Goal: Task Accomplishment & Management: Complete application form

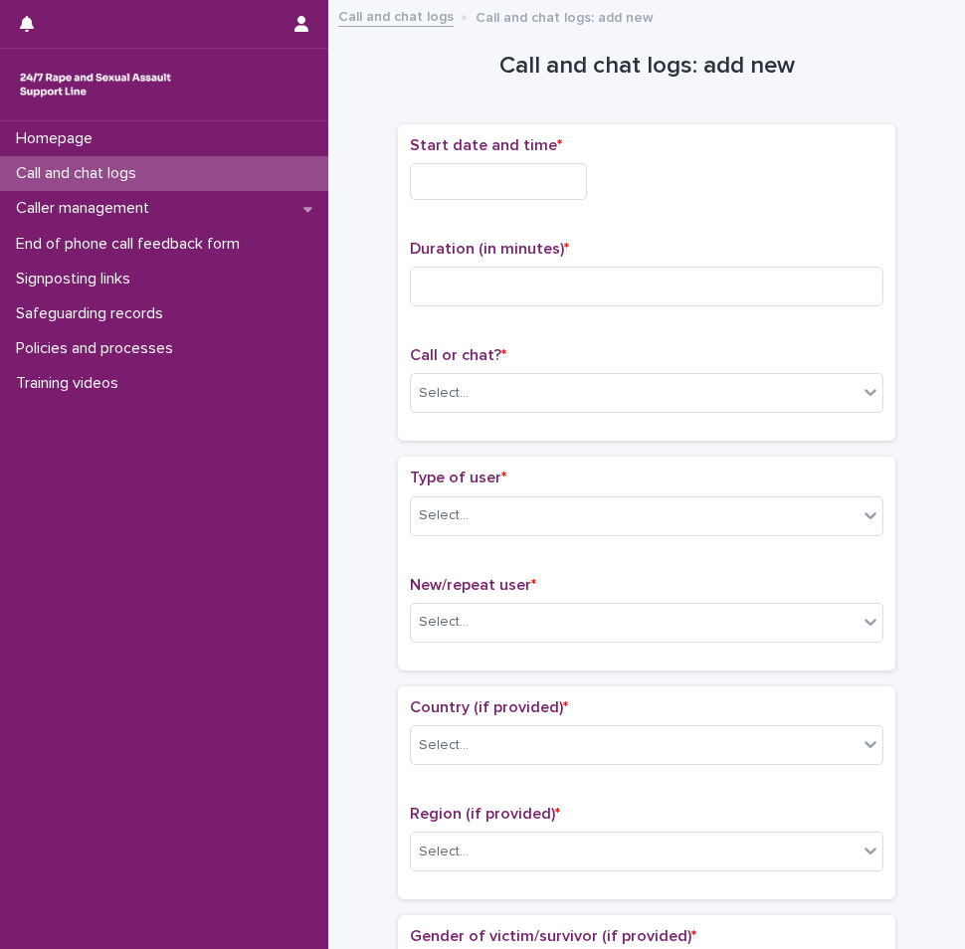
click at [512, 163] on input "text" at bounding box center [498, 181] width 177 height 37
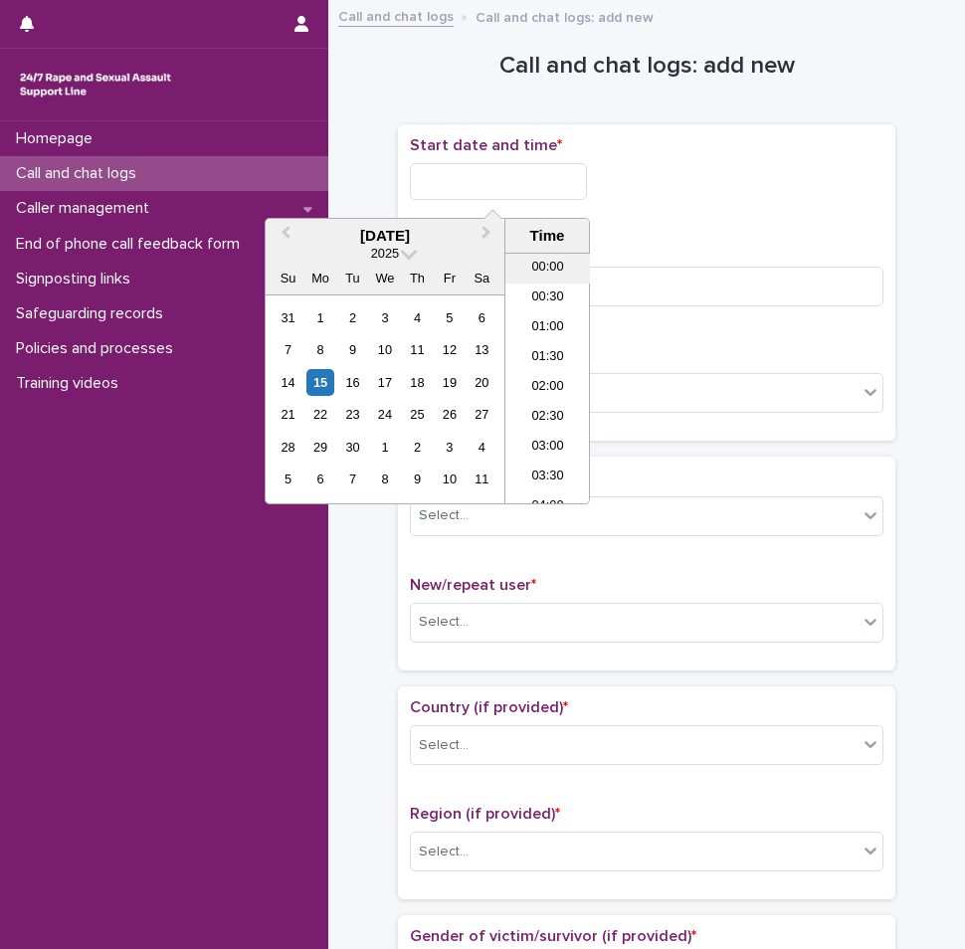
click at [540, 271] on li "00:00" at bounding box center [547, 269] width 85 height 30
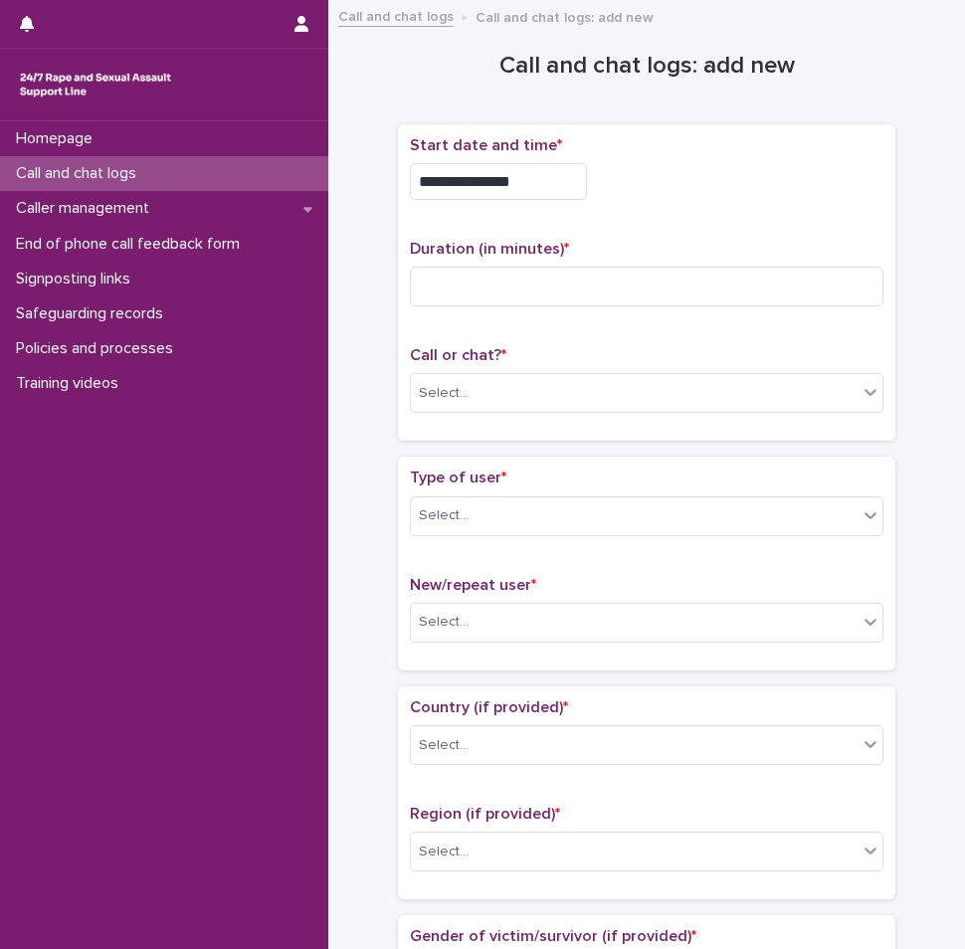
click at [538, 180] on input "**********" at bounding box center [498, 181] width 177 height 37
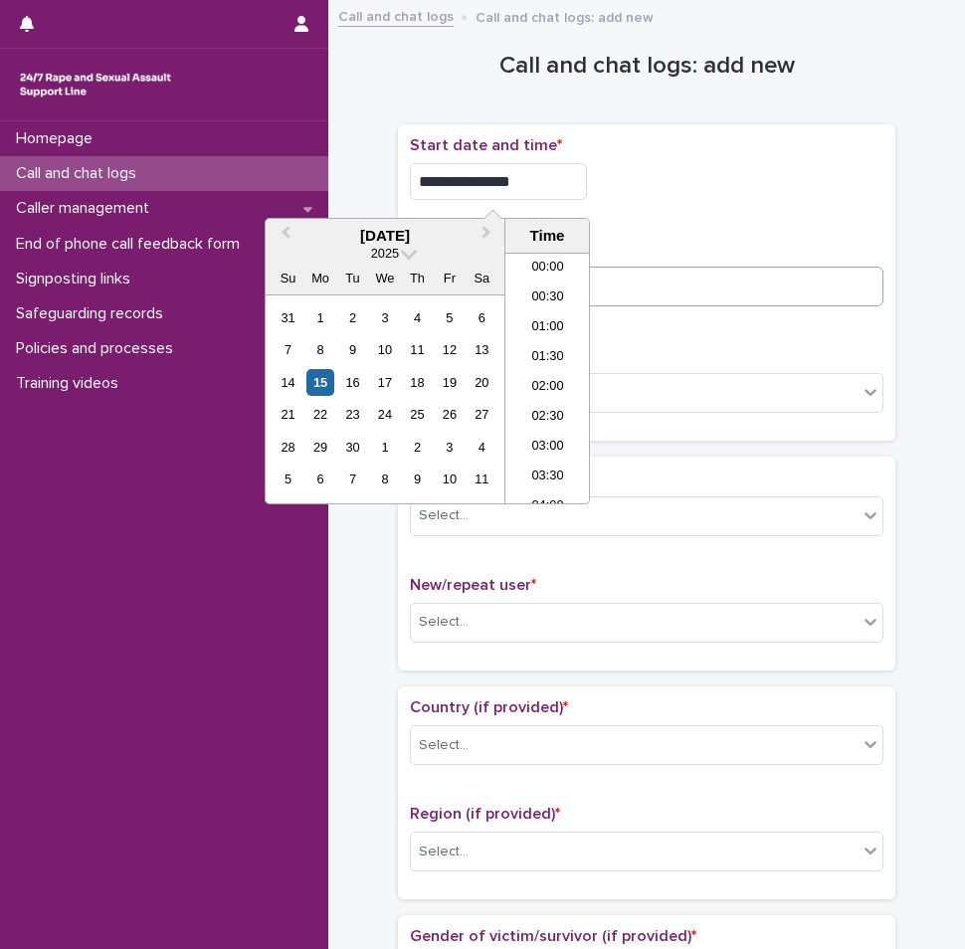
type input "**********"
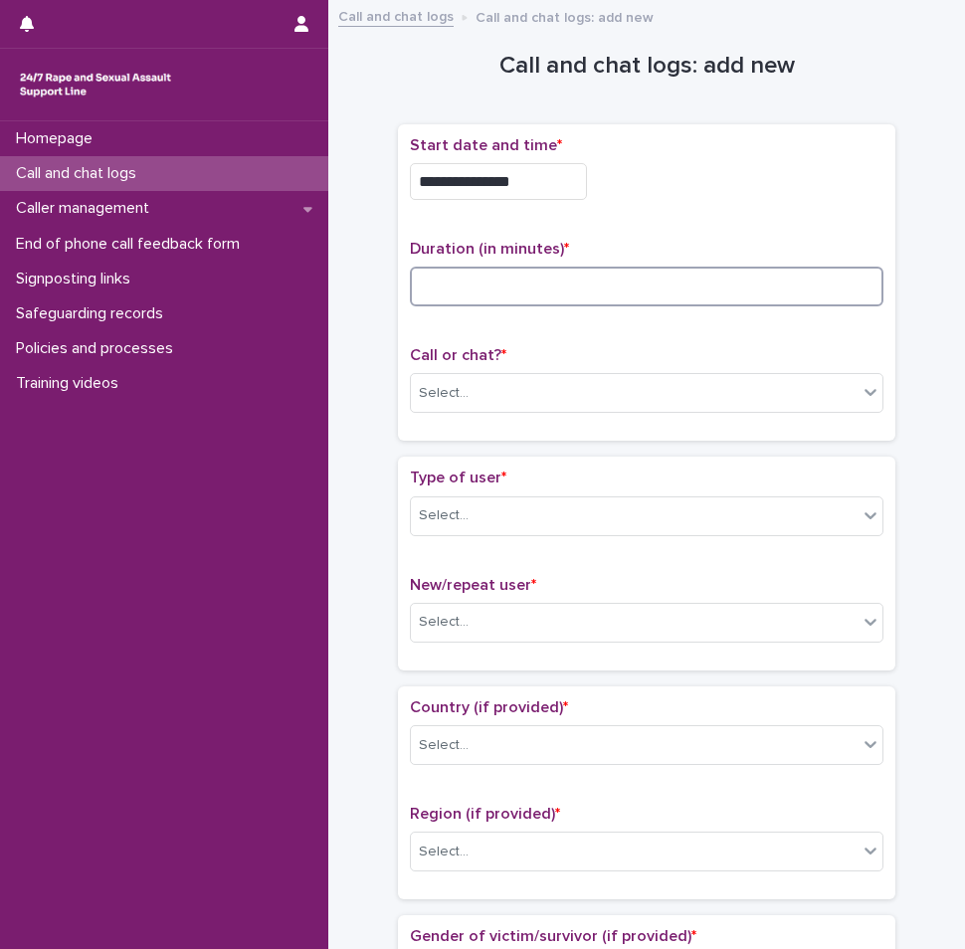
click at [757, 300] on input at bounding box center [647, 287] width 474 height 40
type input "**"
click at [837, 369] on div "Call or chat? * Select..." at bounding box center [647, 387] width 474 height 83
click at [830, 373] on div "Select..." at bounding box center [647, 393] width 474 height 40
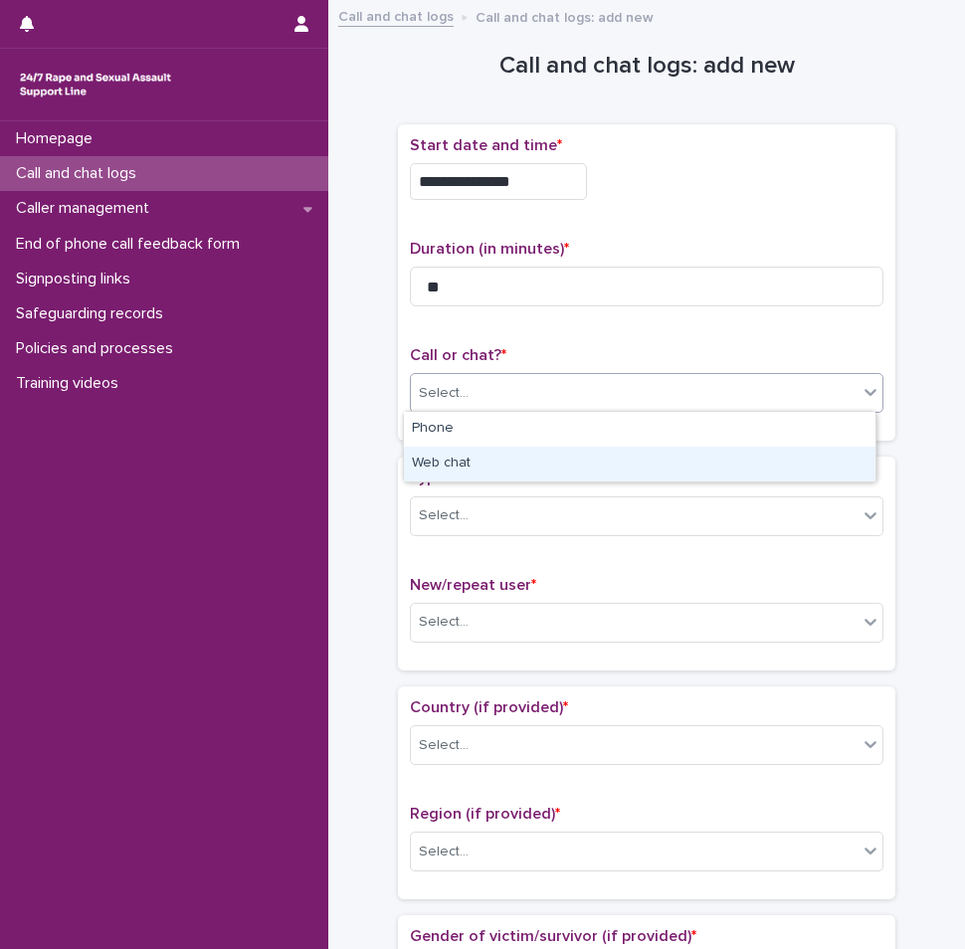
click at [578, 455] on div "Web chat" at bounding box center [640, 464] width 472 height 35
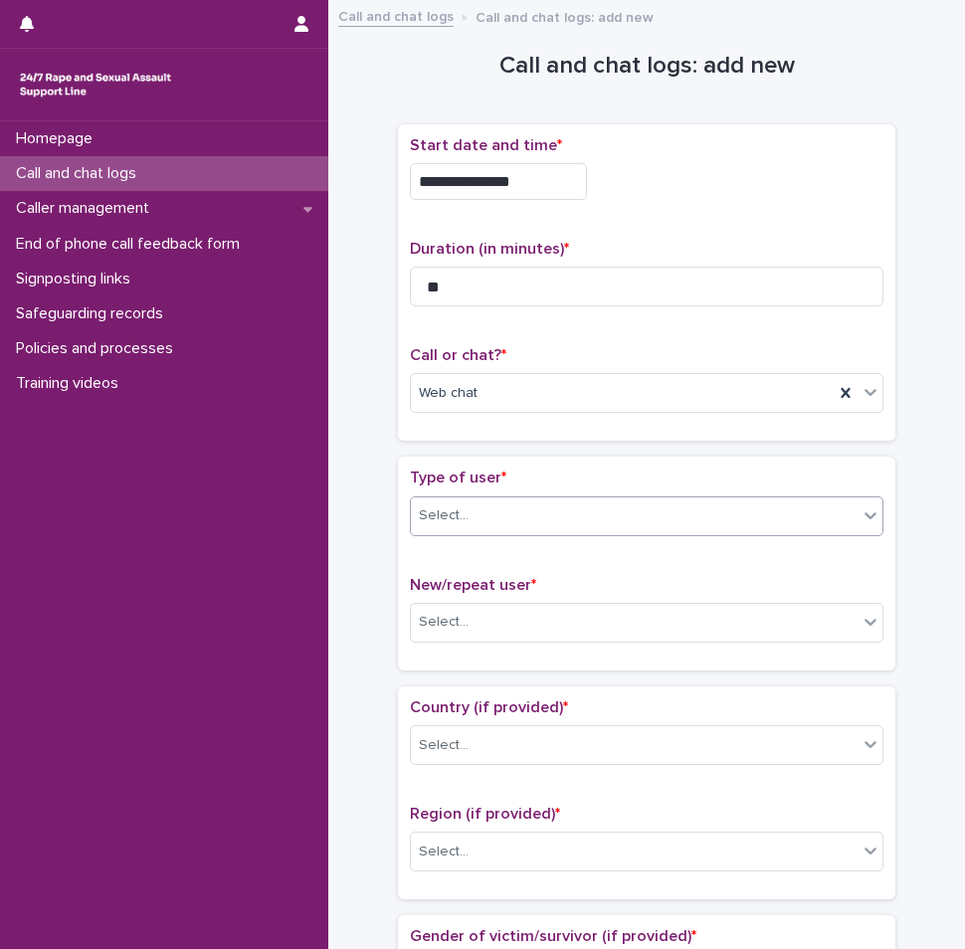
click at [474, 509] on div "Select..." at bounding box center [634, 516] width 447 height 33
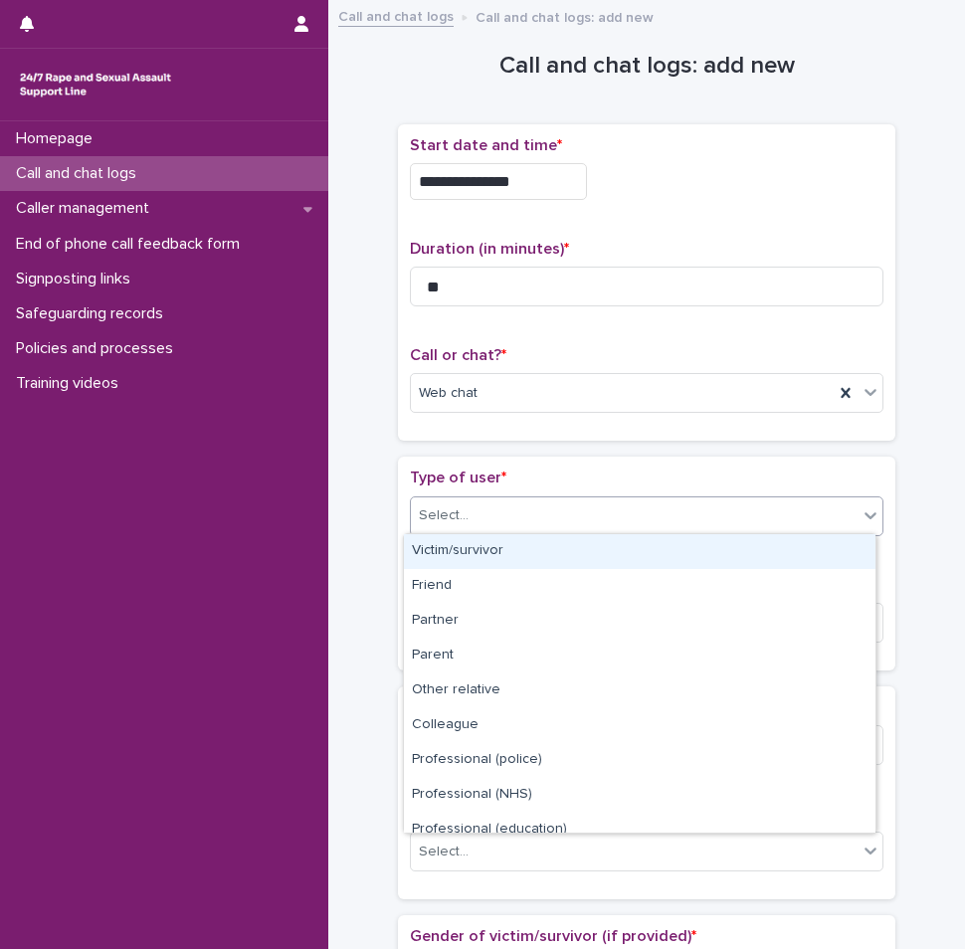
click at [457, 544] on div "Victim/survivor" at bounding box center [640, 551] width 472 height 35
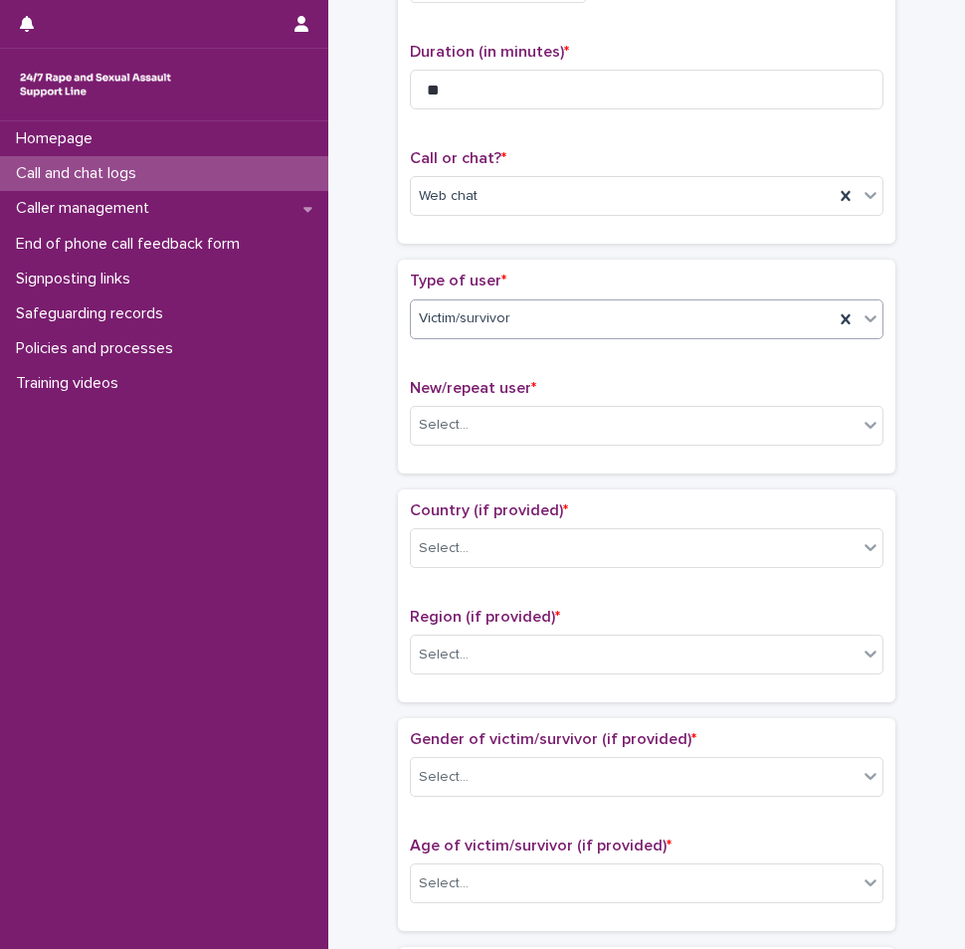
scroll to position [199, 0]
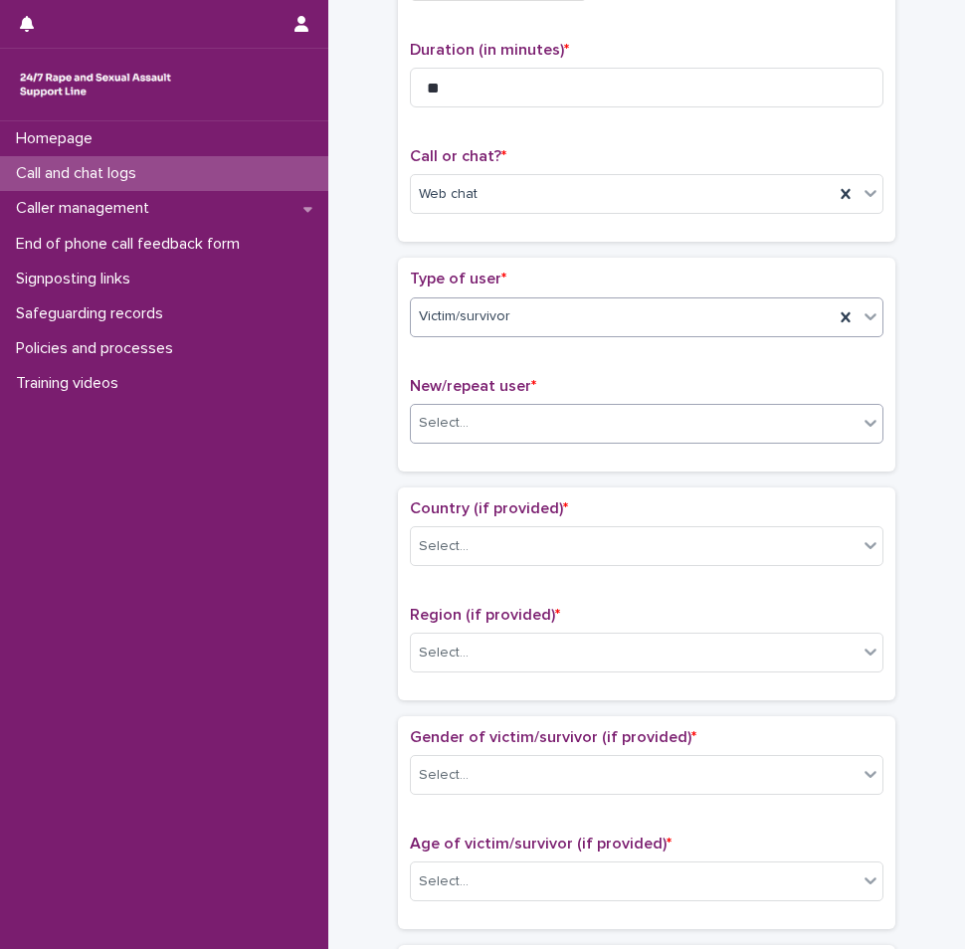
click at [493, 425] on div "Select..." at bounding box center [634, 423] width 447 height 33
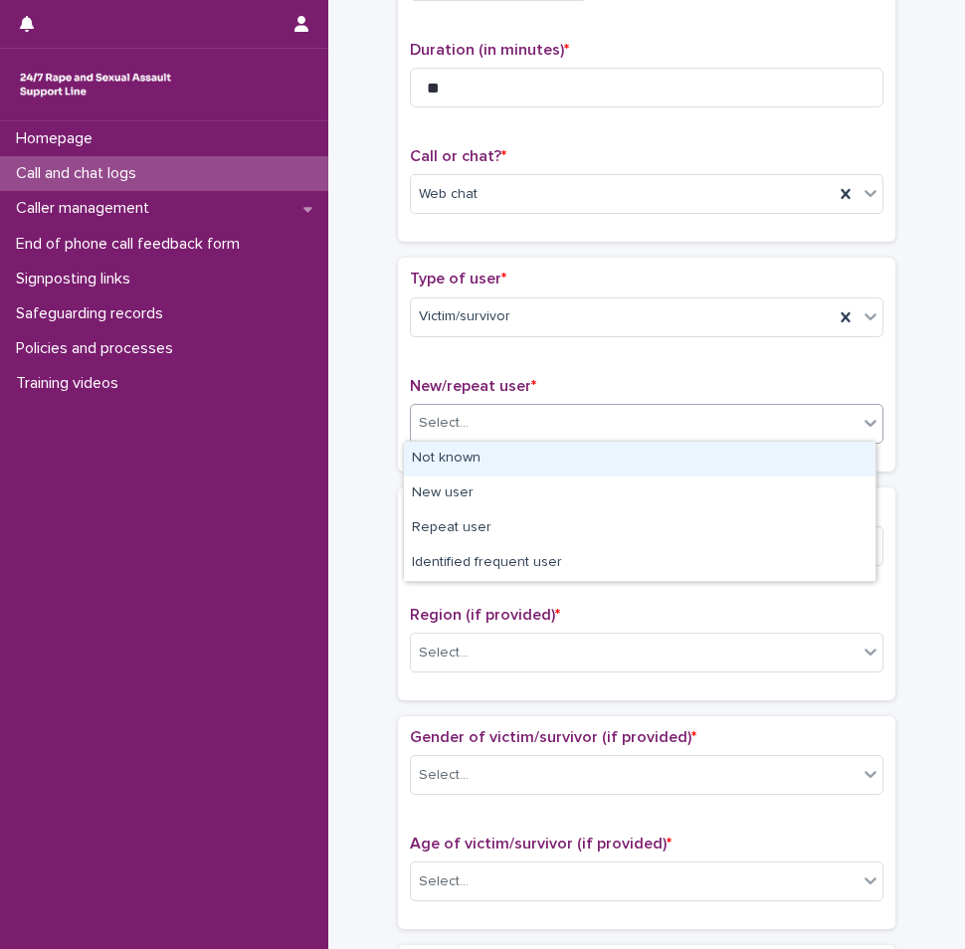
click at [483, 470] on div "Not known" at bounding box center [640, 459] width 472 height 35
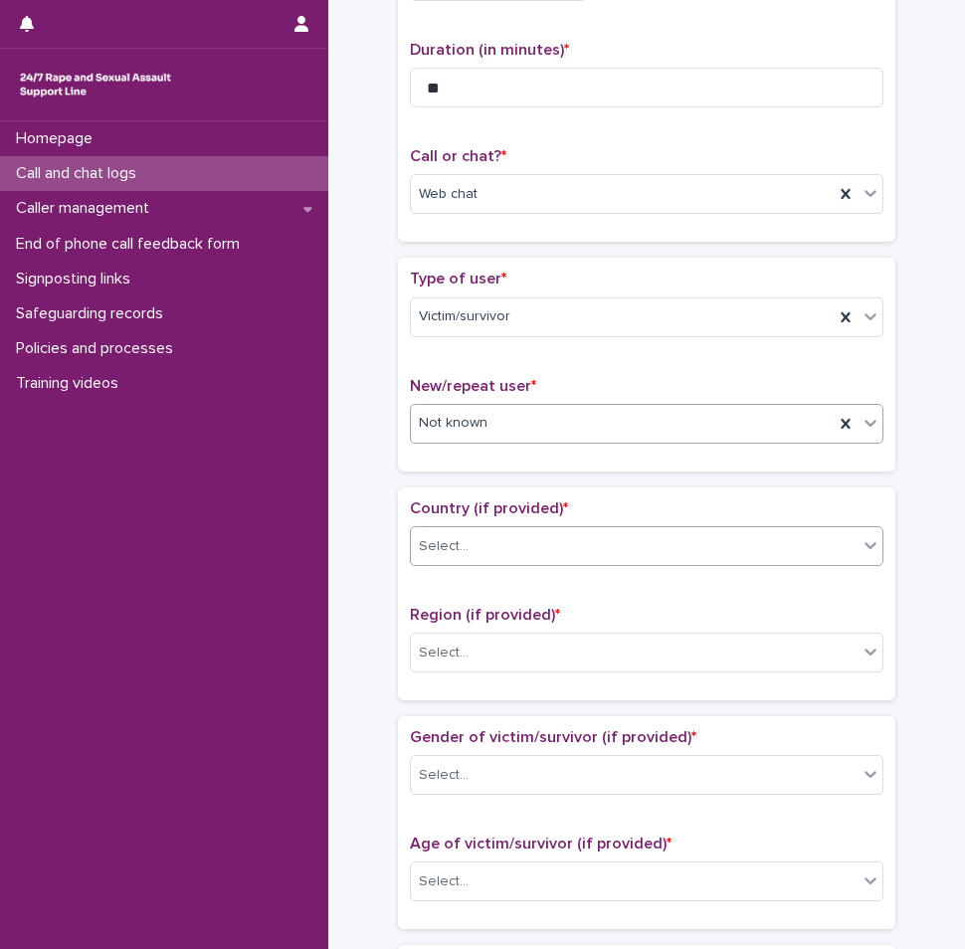
click at [509, 547] on div "Select..." at bounding box center [634, 546] width 447 height 33
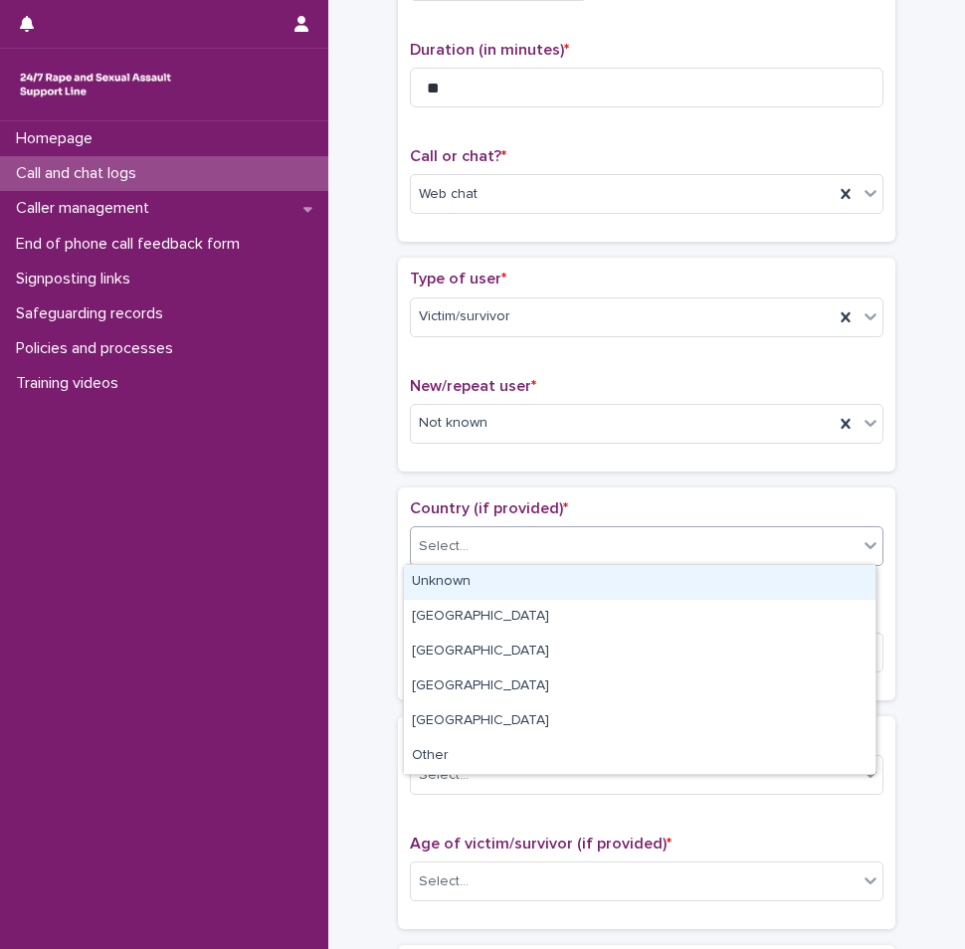
click at [465, 587] on div "Unknown" at bounding box center [640, 582] width 472 height 35
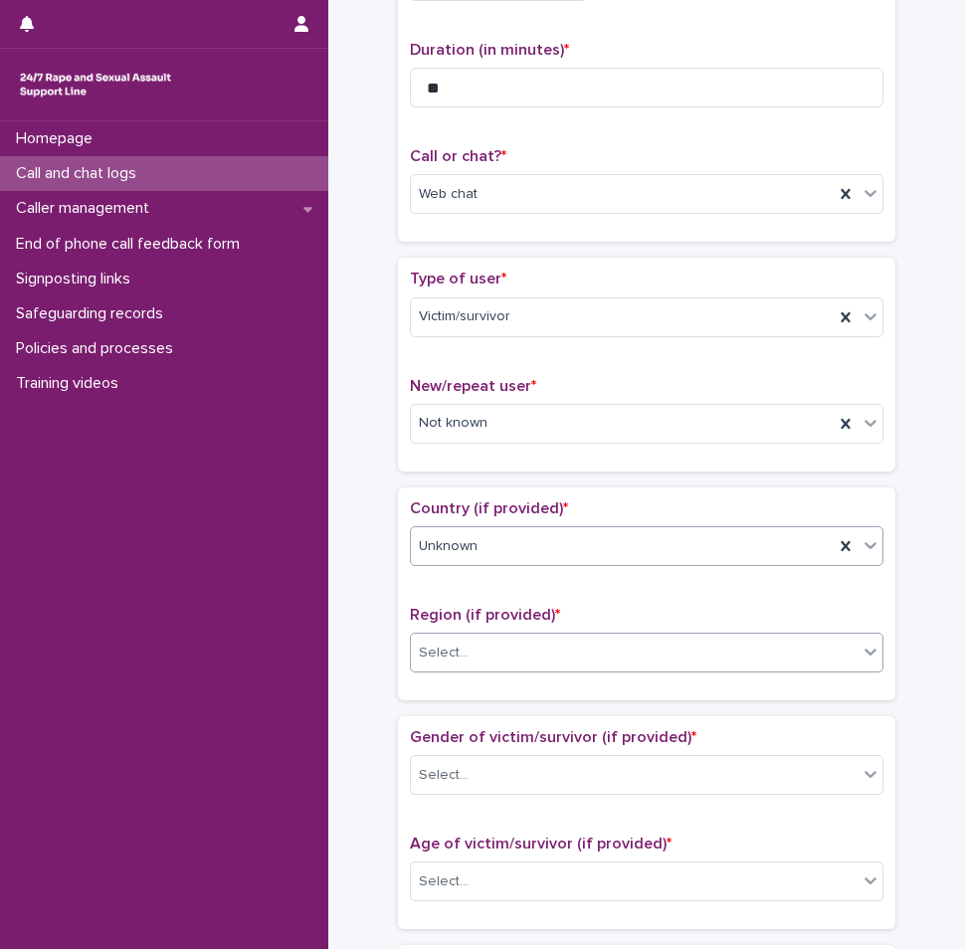
click at [447, 637] on div "Select..." at bounding box center [634, 653] width 447 height 33
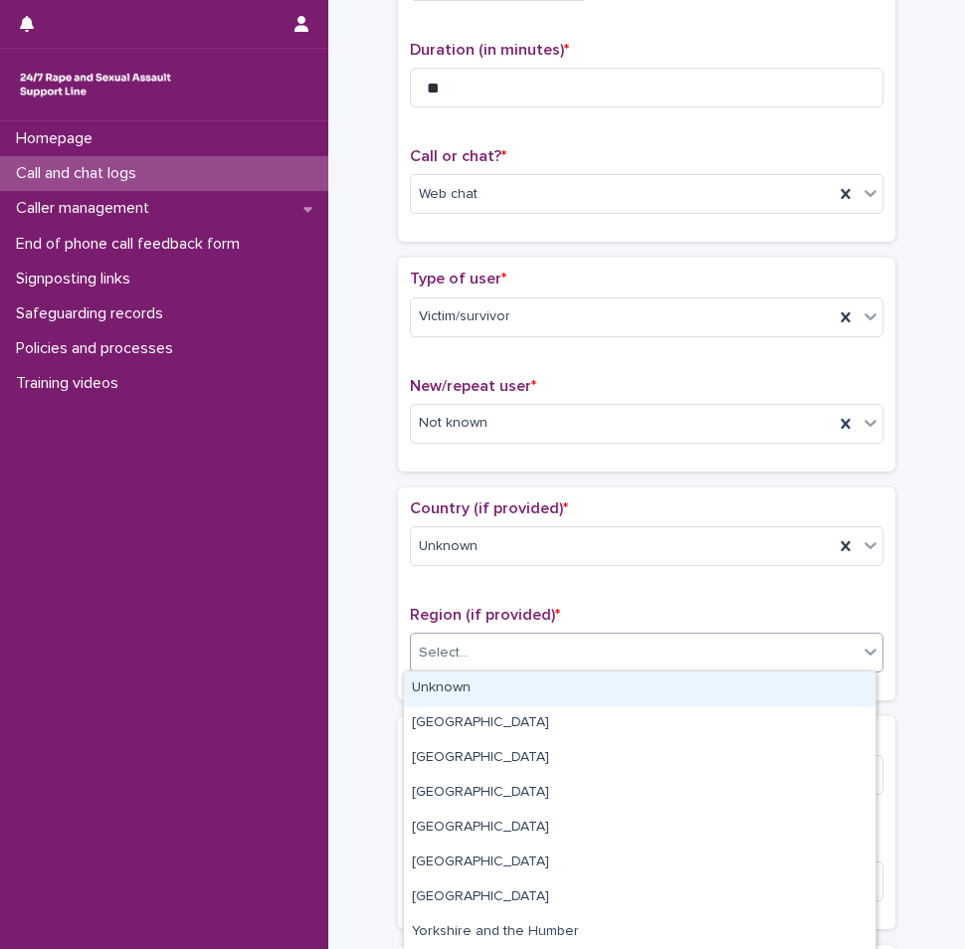
click at [443, 685] on div "Unknown" at bounding box center [640, 689] width 472 height 35
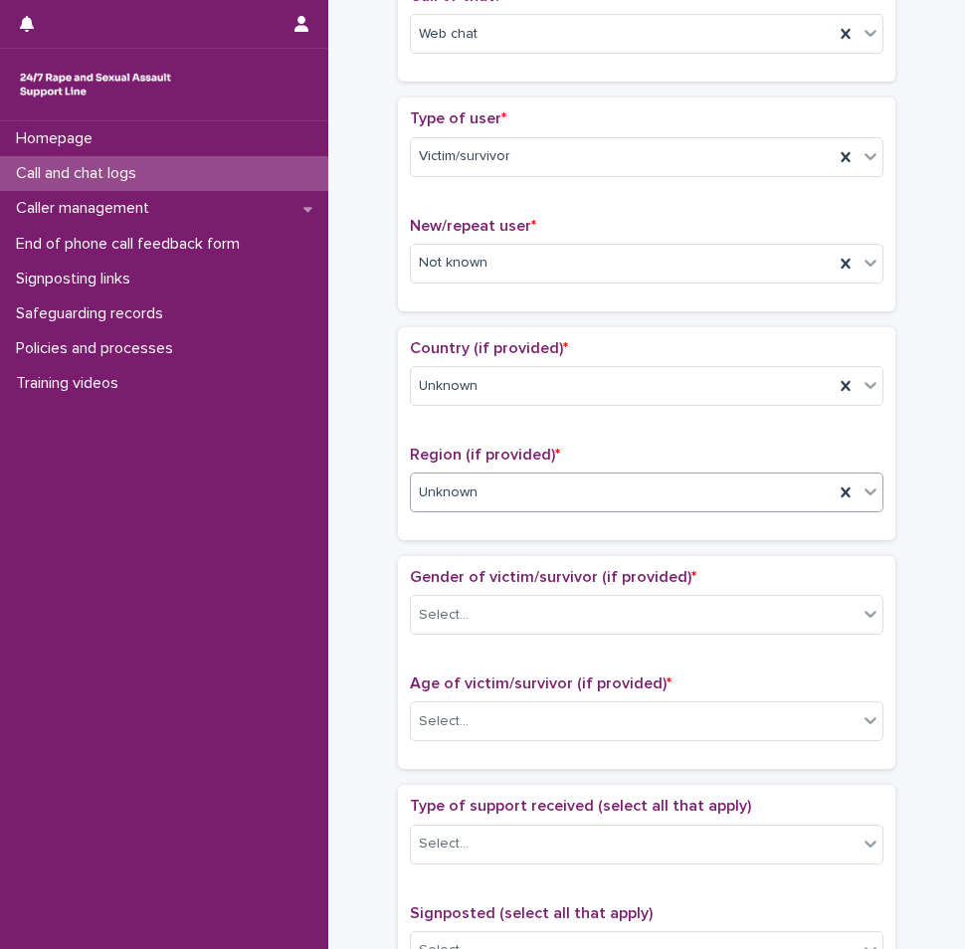
scroll to position [498, 0]
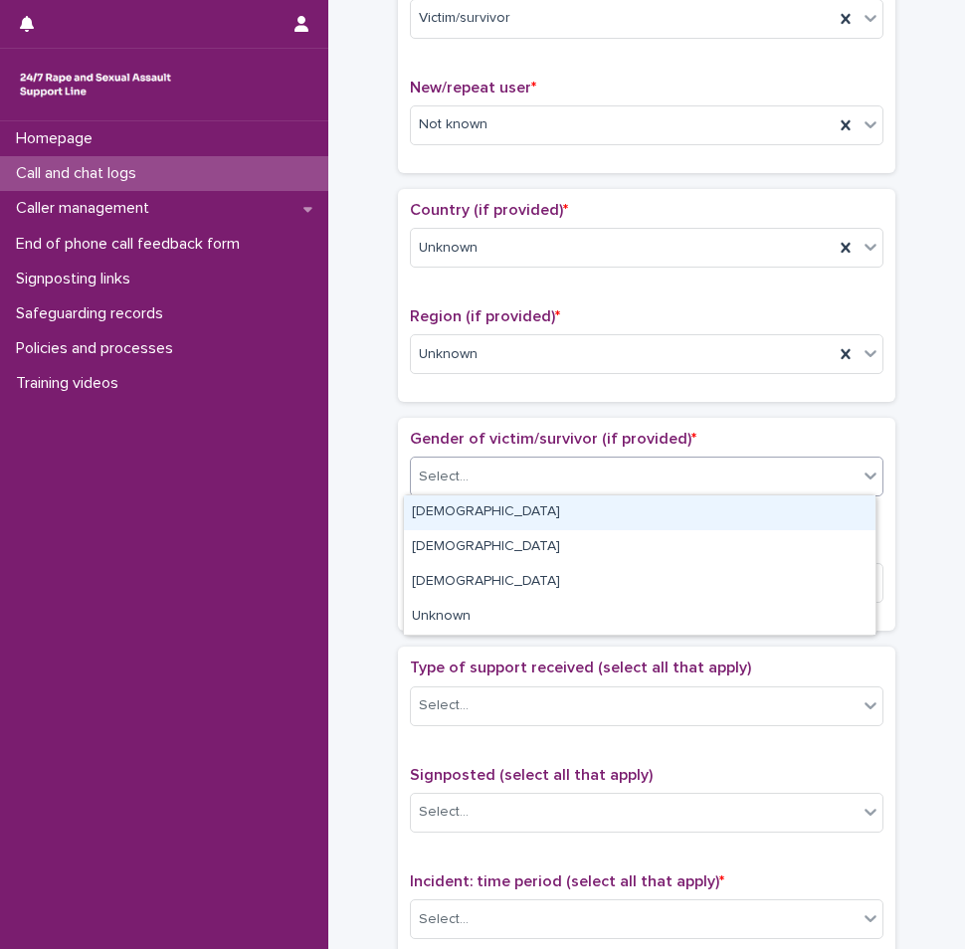
click at [440, 486] on div "Select..." at bounding box center [634, 477] width 447 height 33
click at [438, 516] on div "[DEMOGRAPHIC_DATA]" at bounding box center [640, 513] width 472 height 35
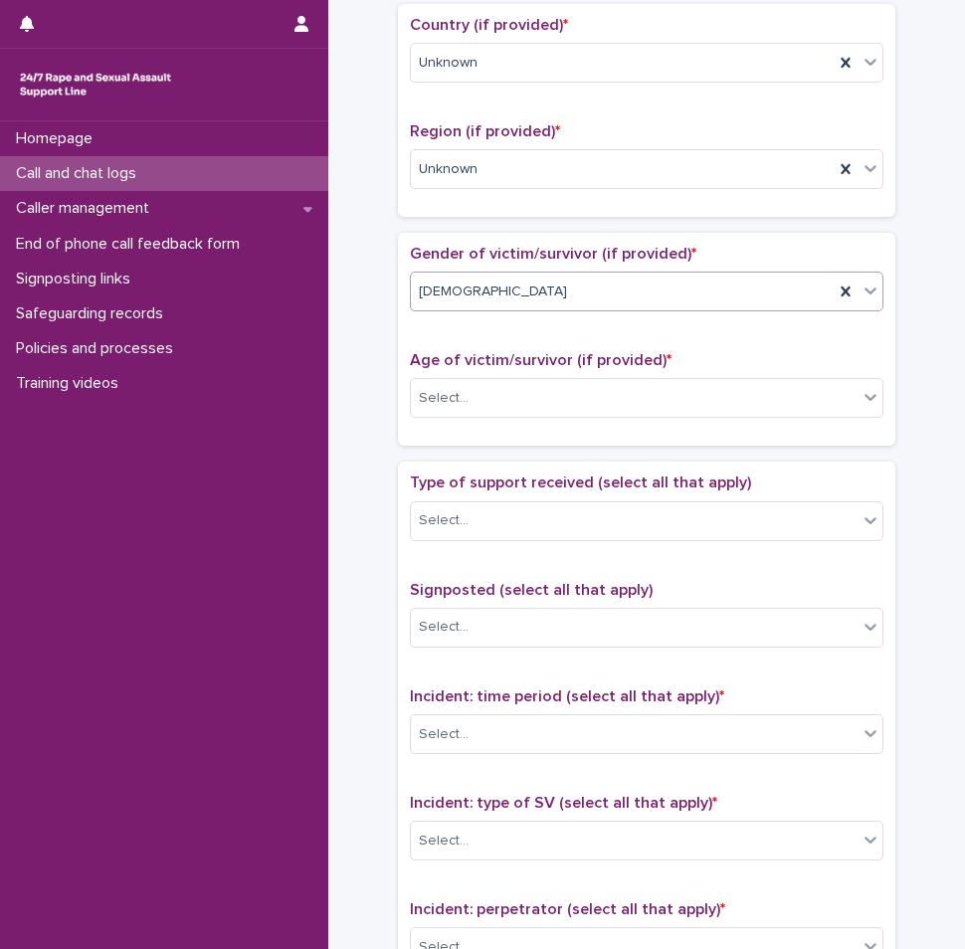
scroll to position [697, 0]
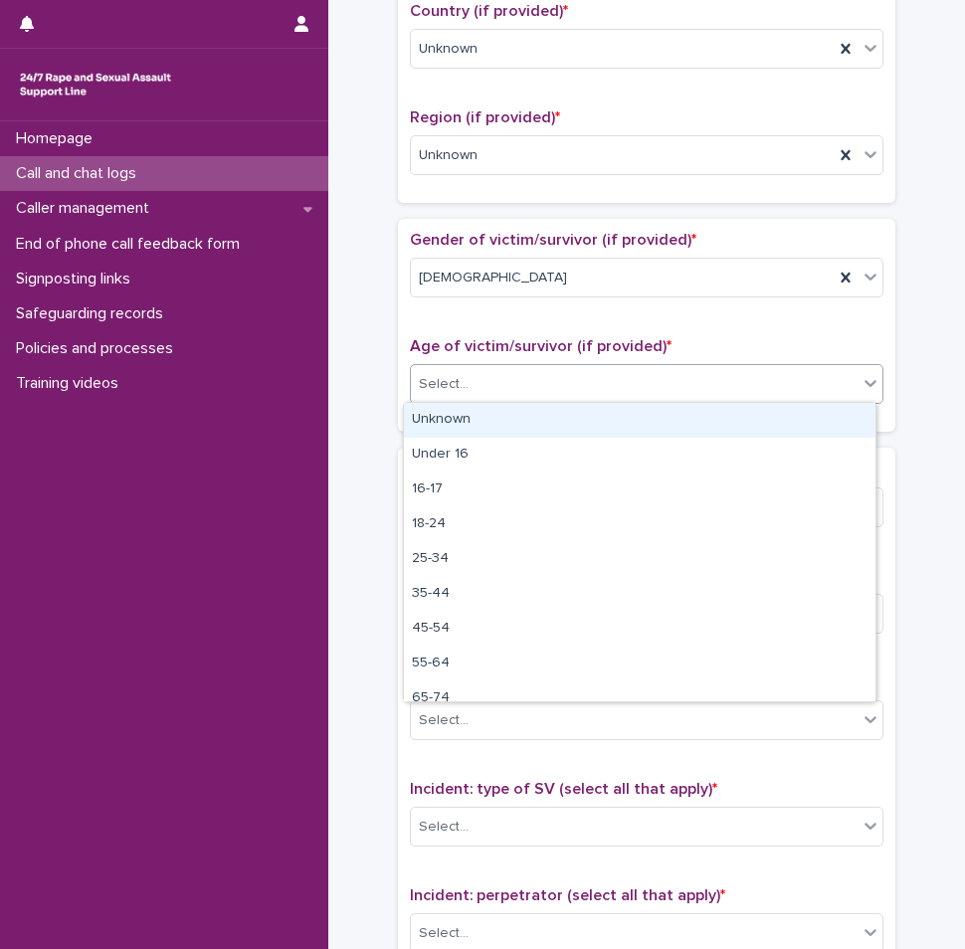
click at [446, 368] on div "Select..." at bounding box center [634, 384] width 447 height 33
click at [457, 421] on div "Unknown" at bounding box center [640, 420] width 472 height 35
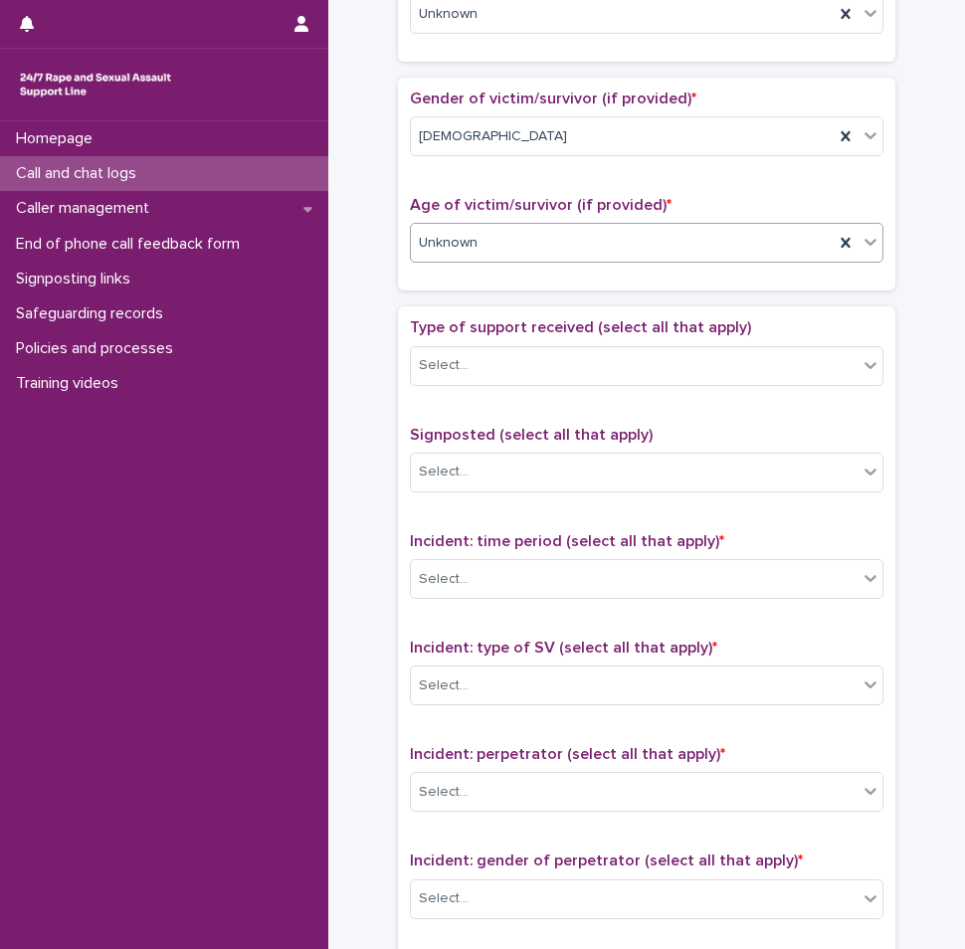
scroll to position [896, 0]
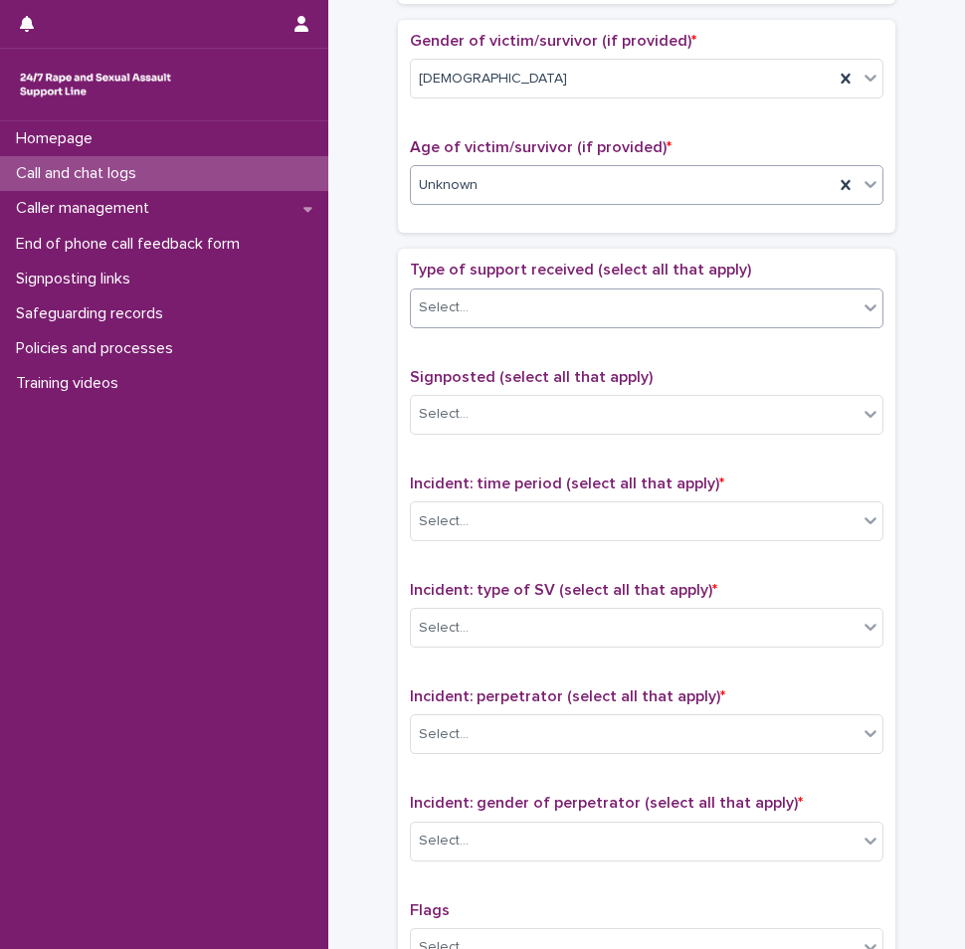
click at [460, 319] on div "Select..." at bounding box center [634, 308] width 447 height 33
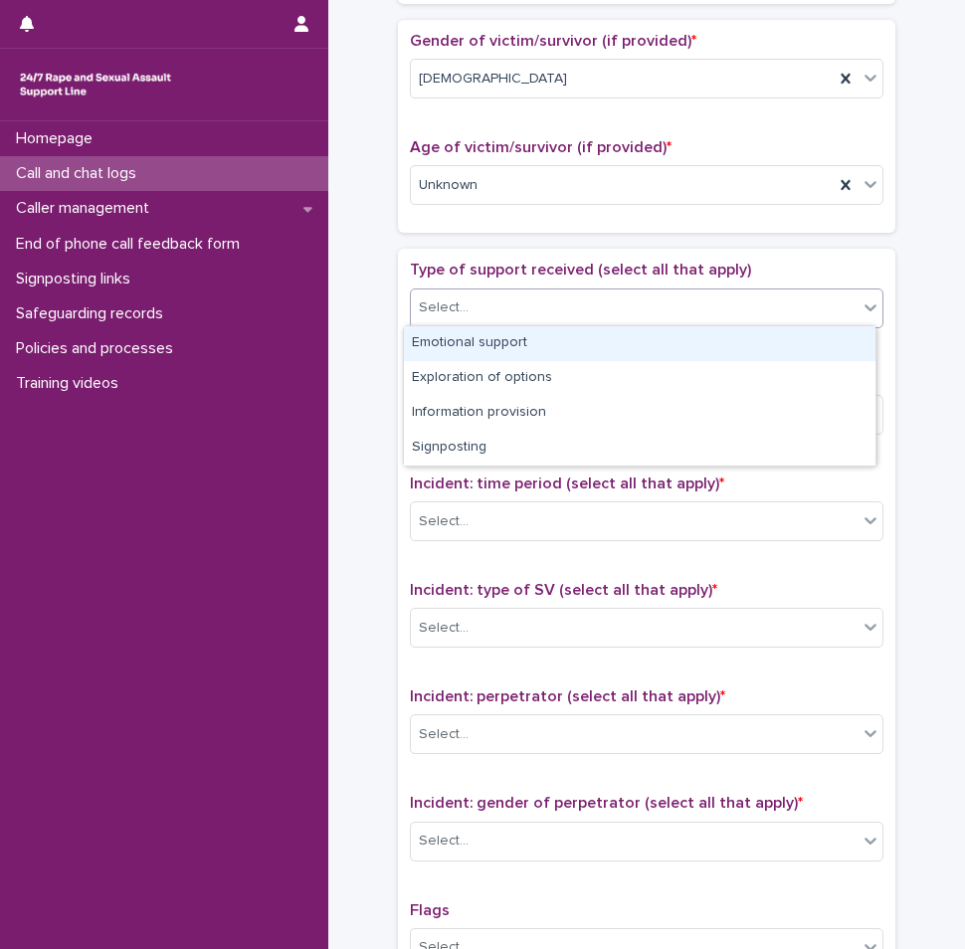
click at [475, 343] on div "Emotional support" at bounding box center [640, 343] width 472 height 35
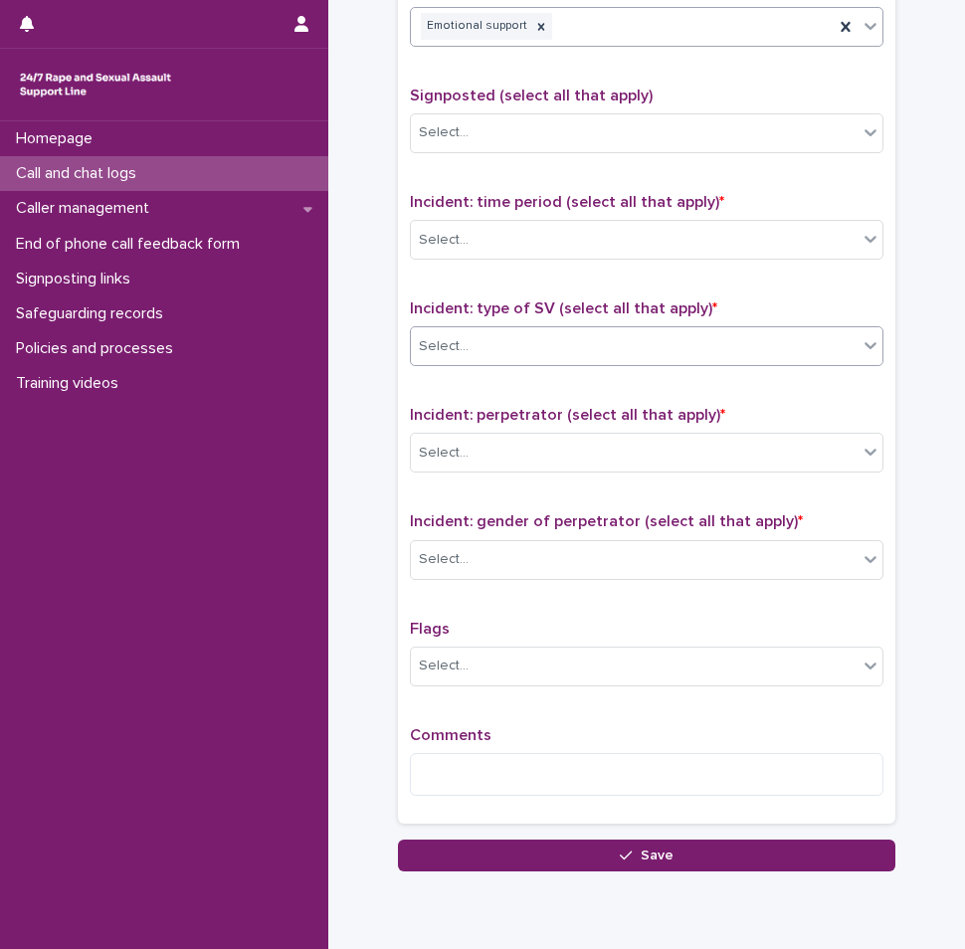
scroll to position [1194, 0]
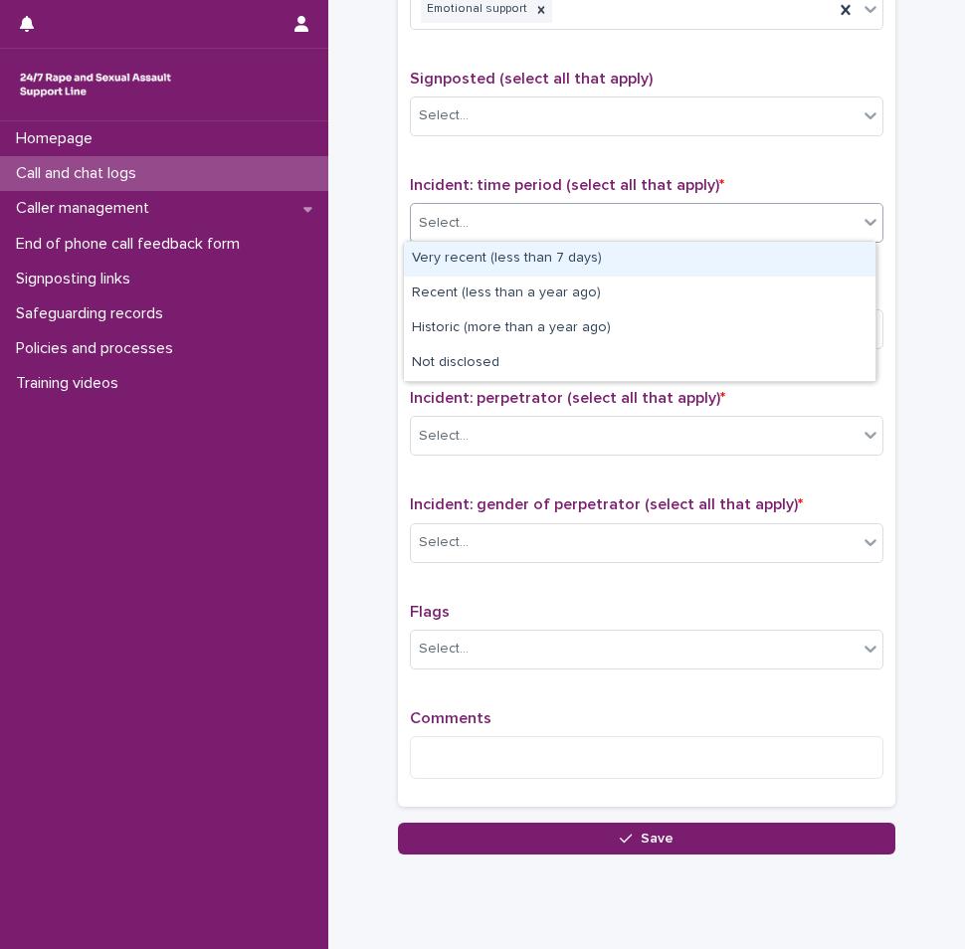
click at [486, 229] on div "Select..." at bounding box center [634, 223] width 447 height 33
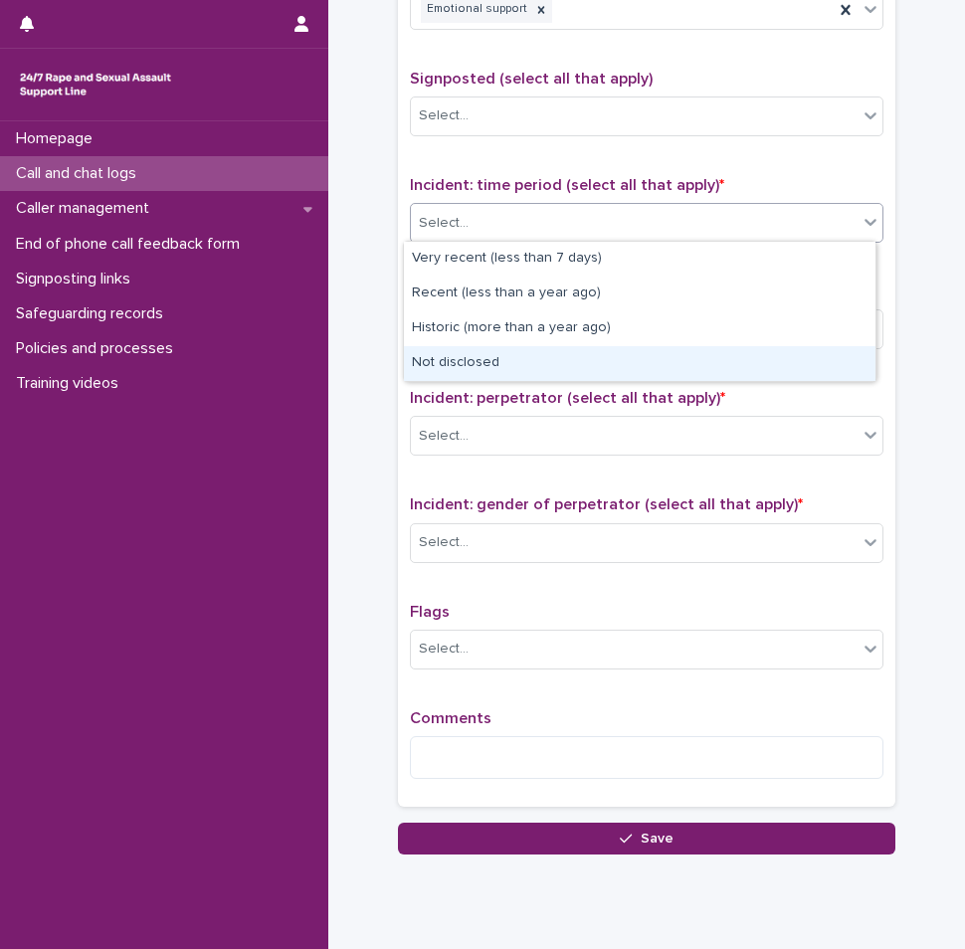
click at [477, 360] on div "Not disclosed" at bounding box center [640, 363] width 472 height 35
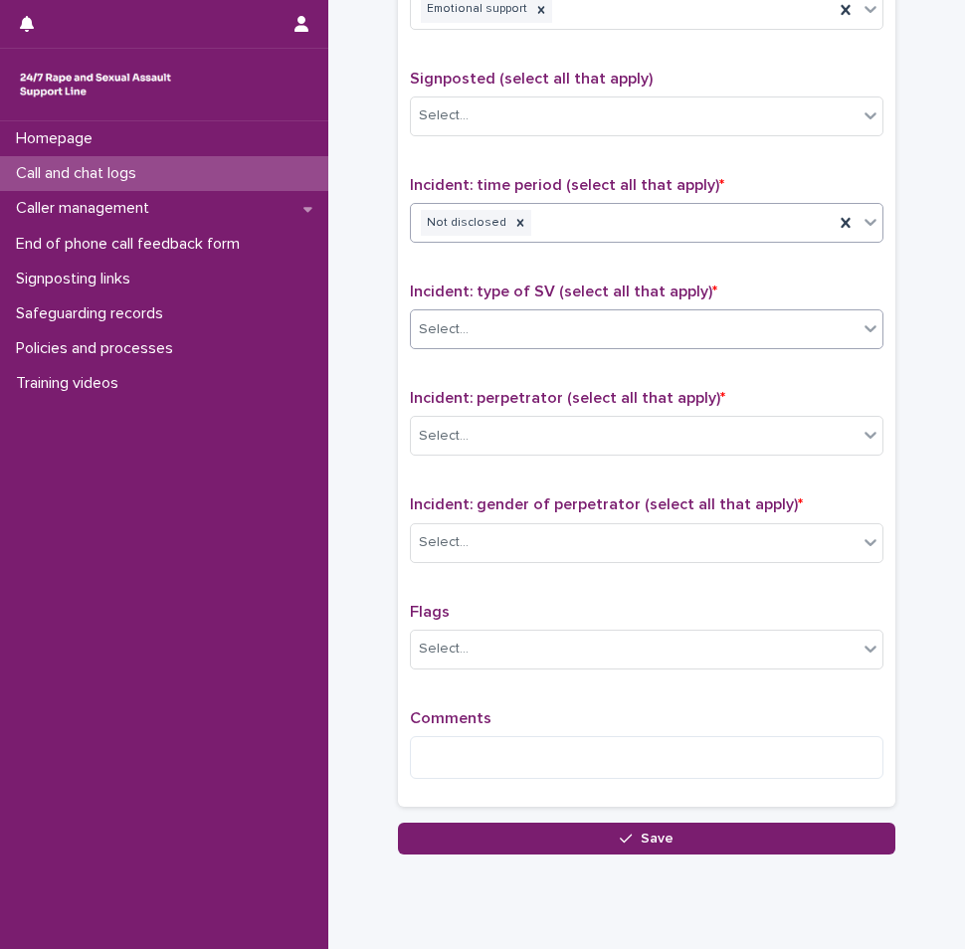
click at [464, 320] on div "Select..." at bounding box center [634, 329] width 447 height 33
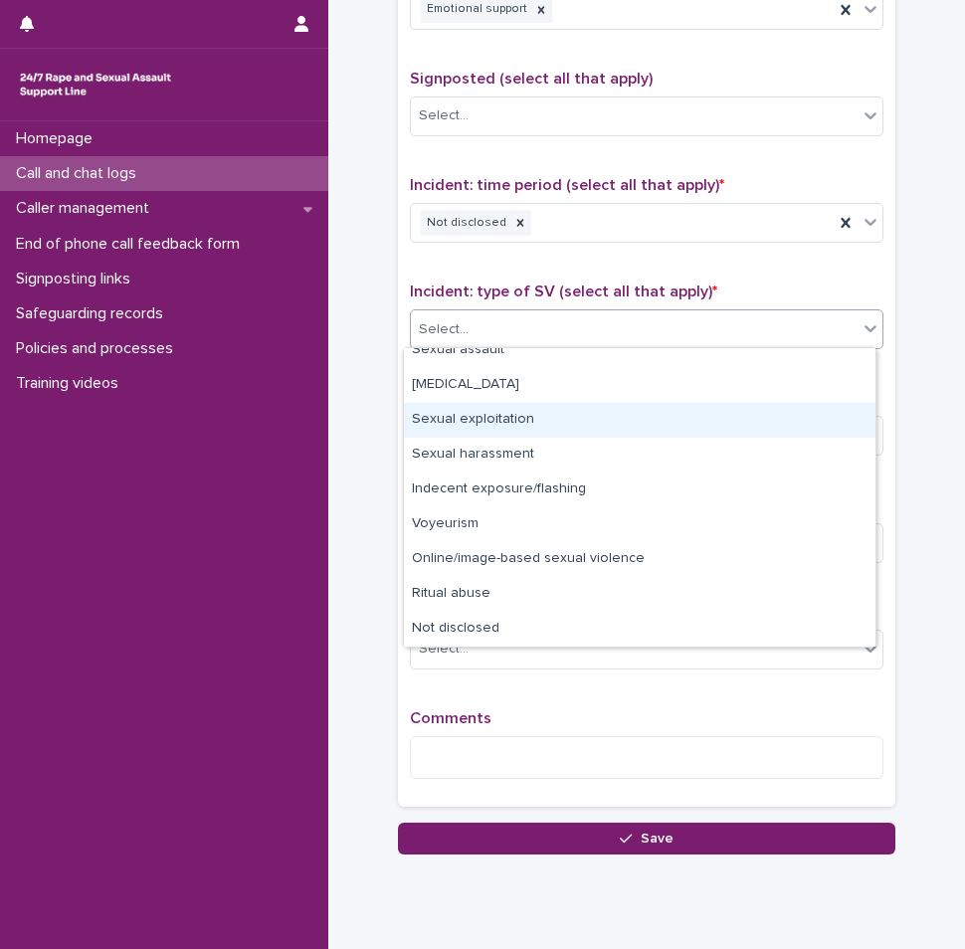
scroll to position [0, 0]
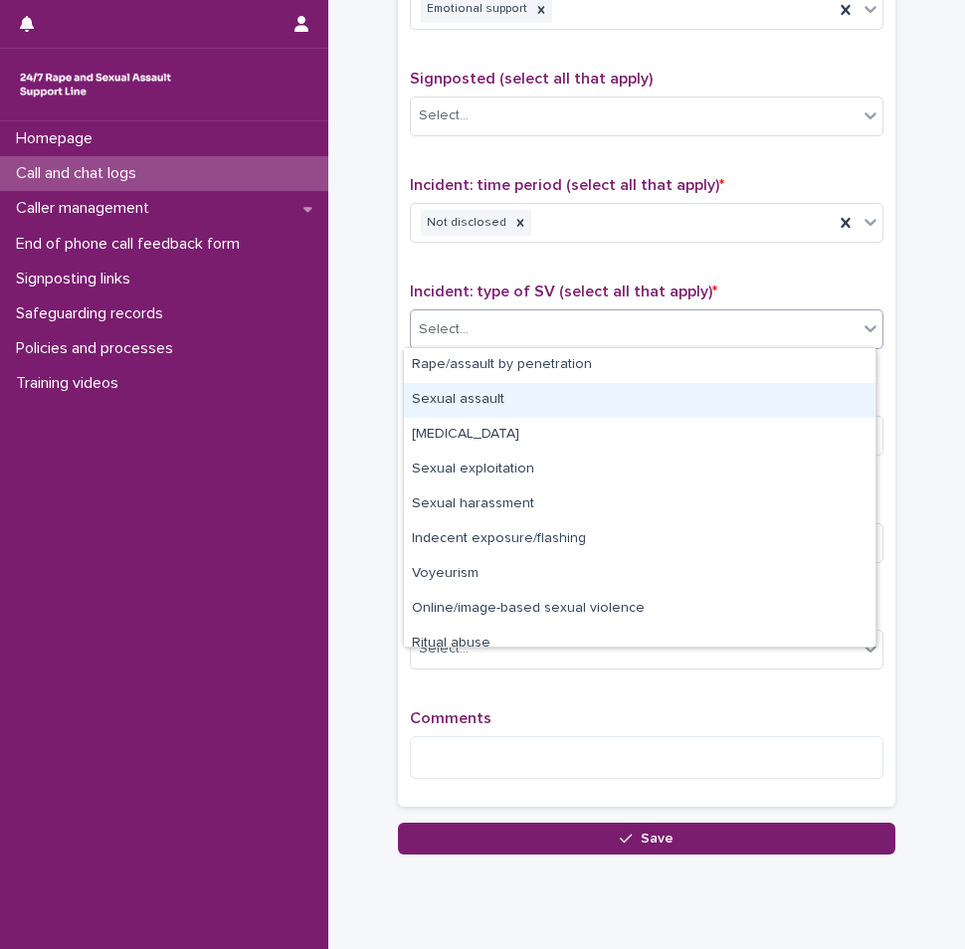
click at [513, 405] on div "Sexual assault" at bounding box center [640, 400] width 472 height 35
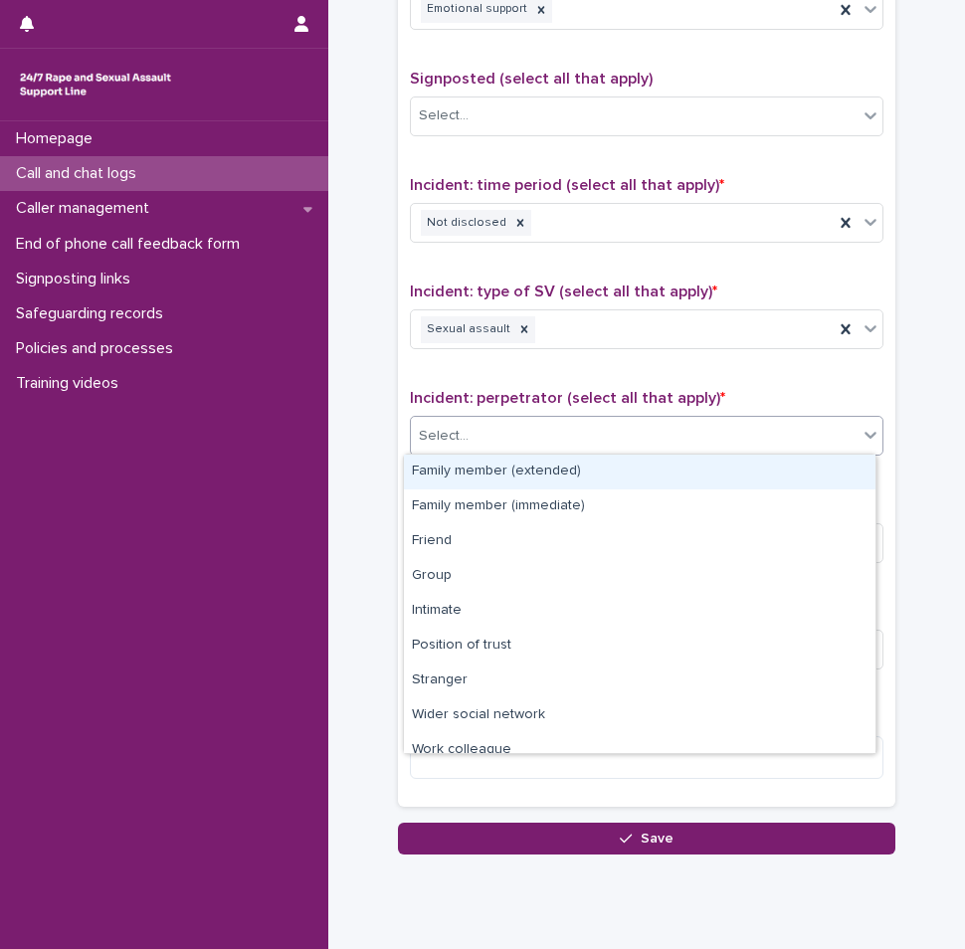
click at [517, 436] on div "Select..." at bounding box center [634, 436] width 447 height 33
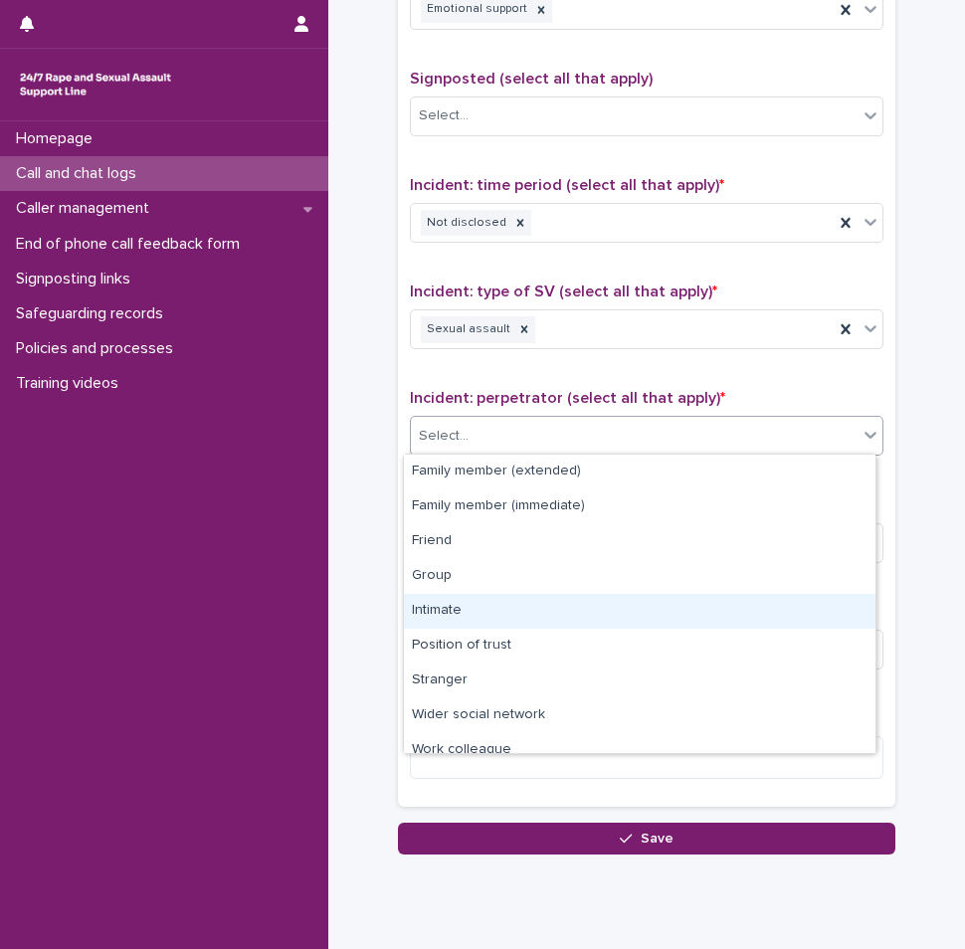
scroll to position [85, 0]
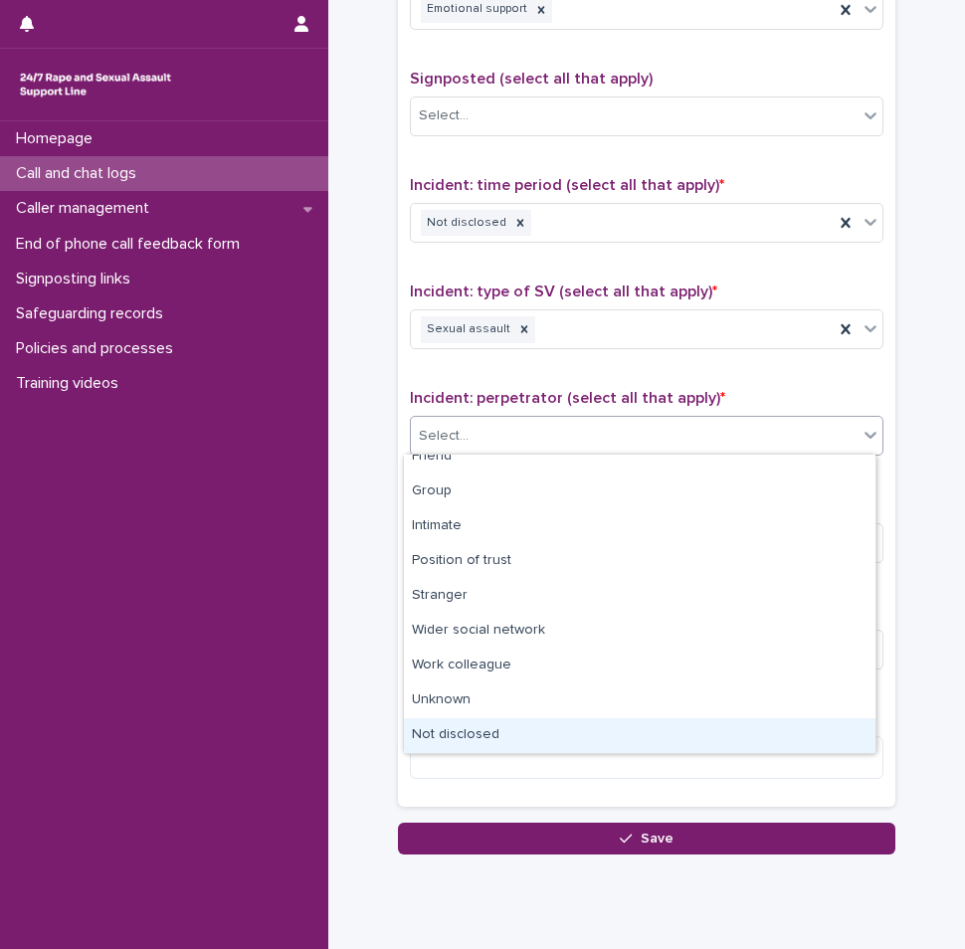
click at [447, 739] on div "Not disclosed" at bounding box center [640, 735] width 472 height 35
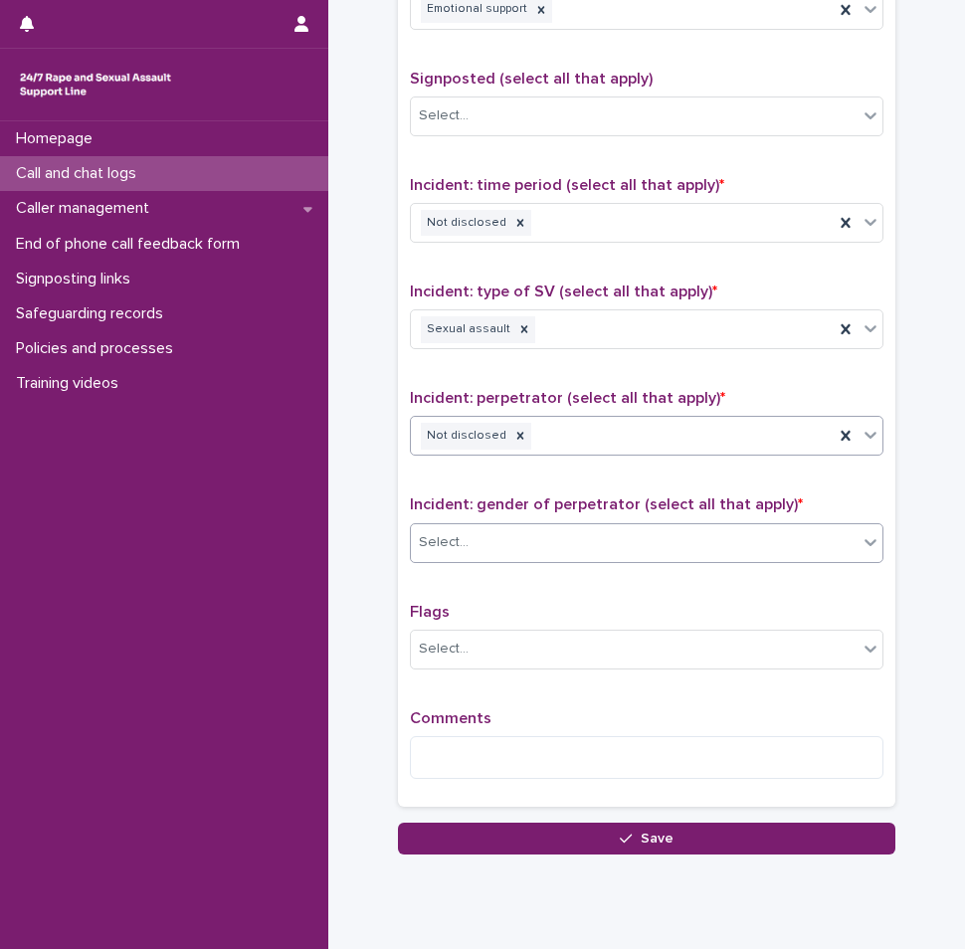
click at [453, 552] on div "Select..." at bounding box center [634, 542] width 447 height 33
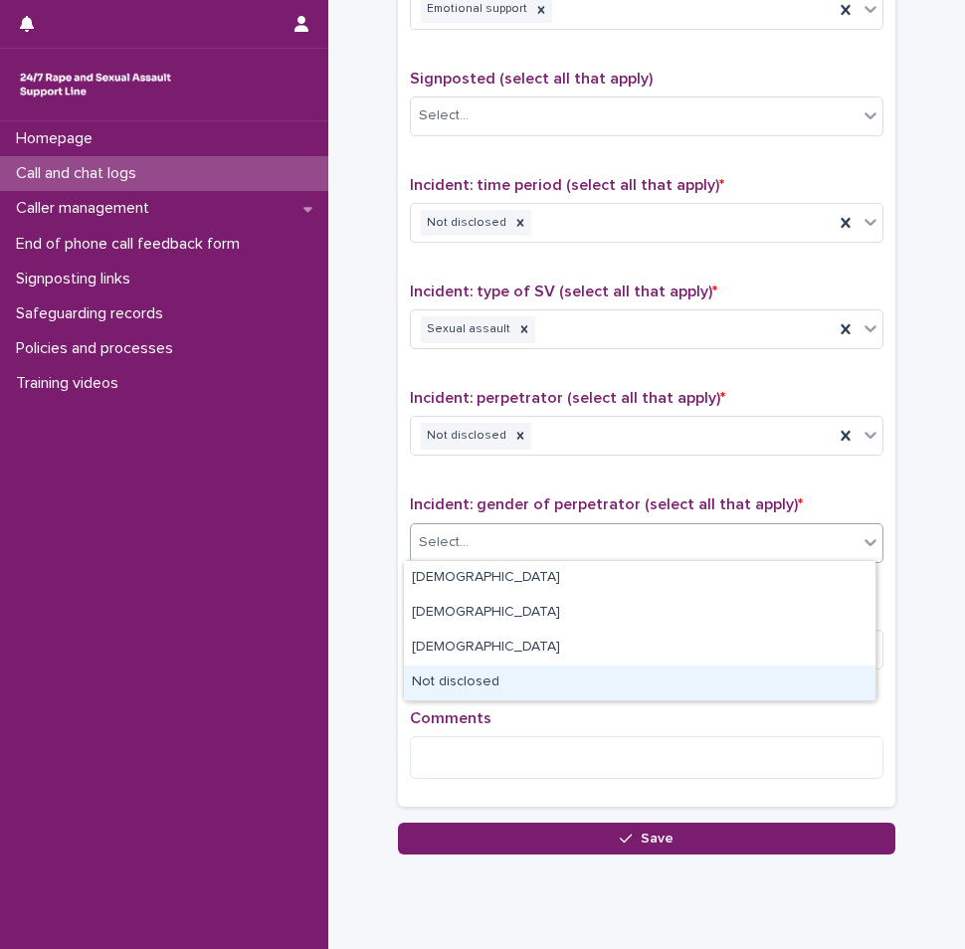
drag, startPoint x: 449, startPoint y: 661, endPoint x: 449, endPoint y: 674, distance: 12.9
click at [449, 674] on div "Not disclosed" at bounding box center [640, 683] width 472 height 35
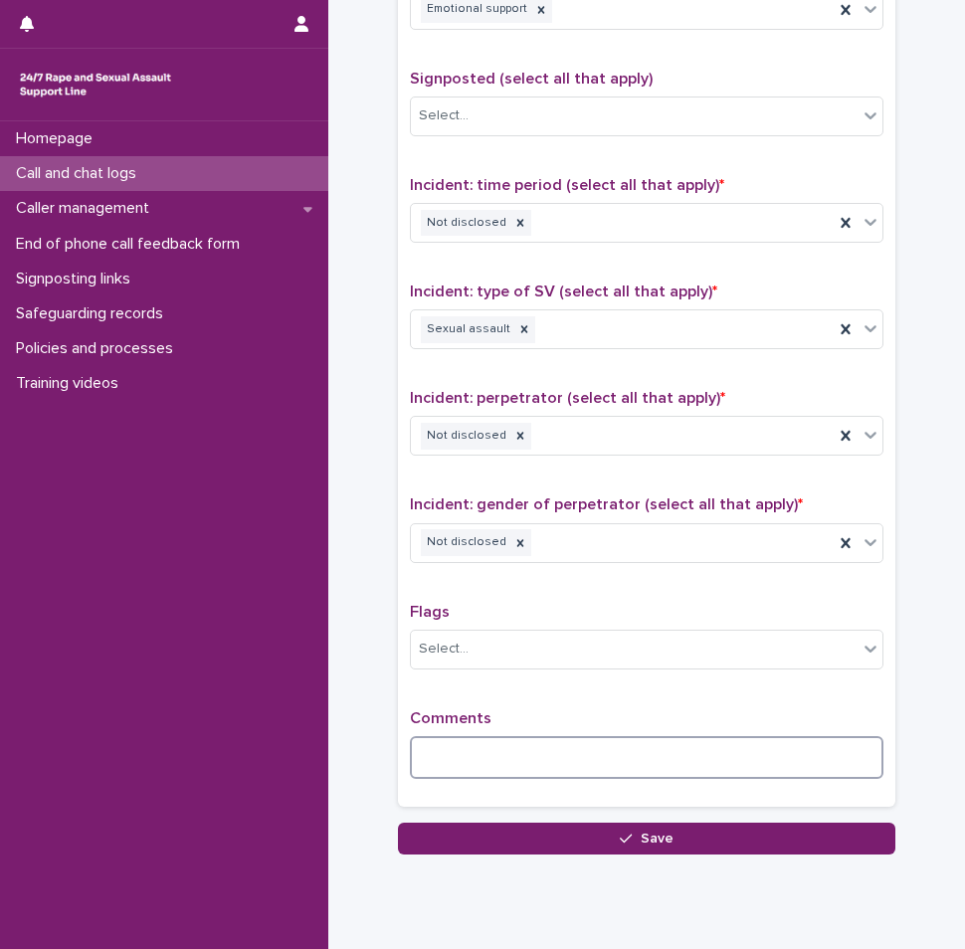
click at [486, 747] on textarea at bounding box center [647, 757] width 474 height 43
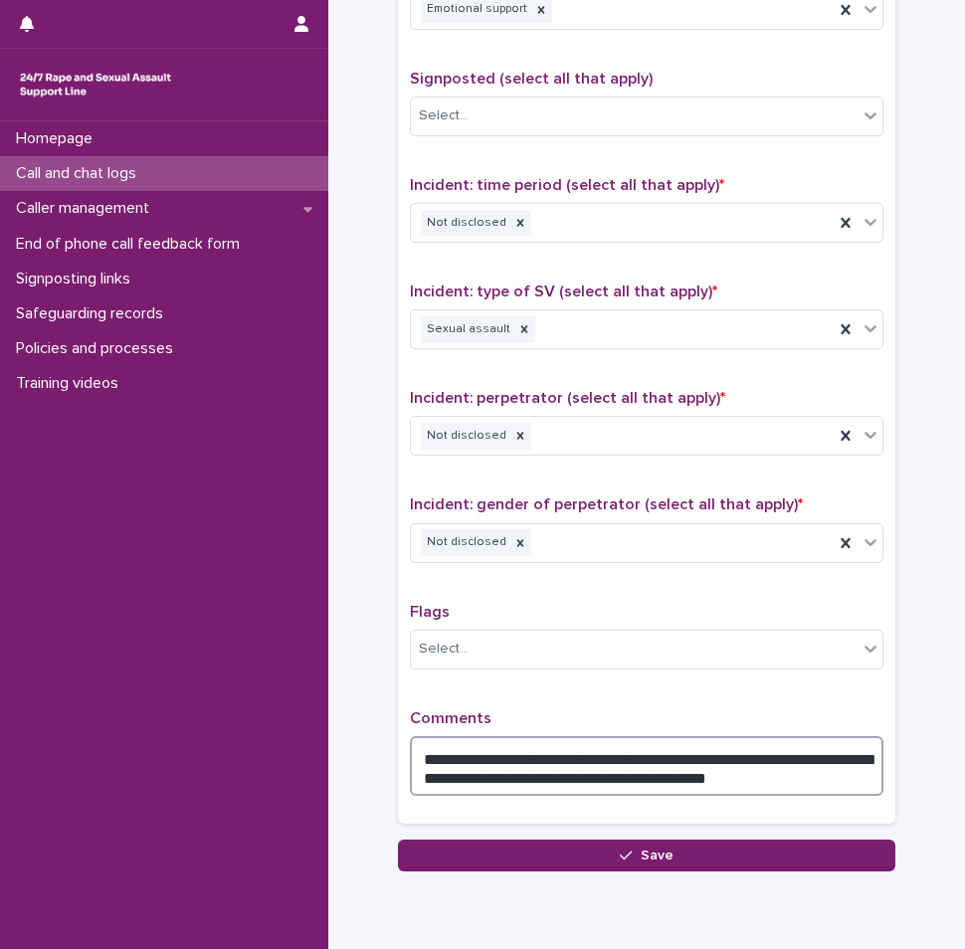
click at [734, 768] on textarea "**********" at bounding box center [647, 766] width 474 height 60
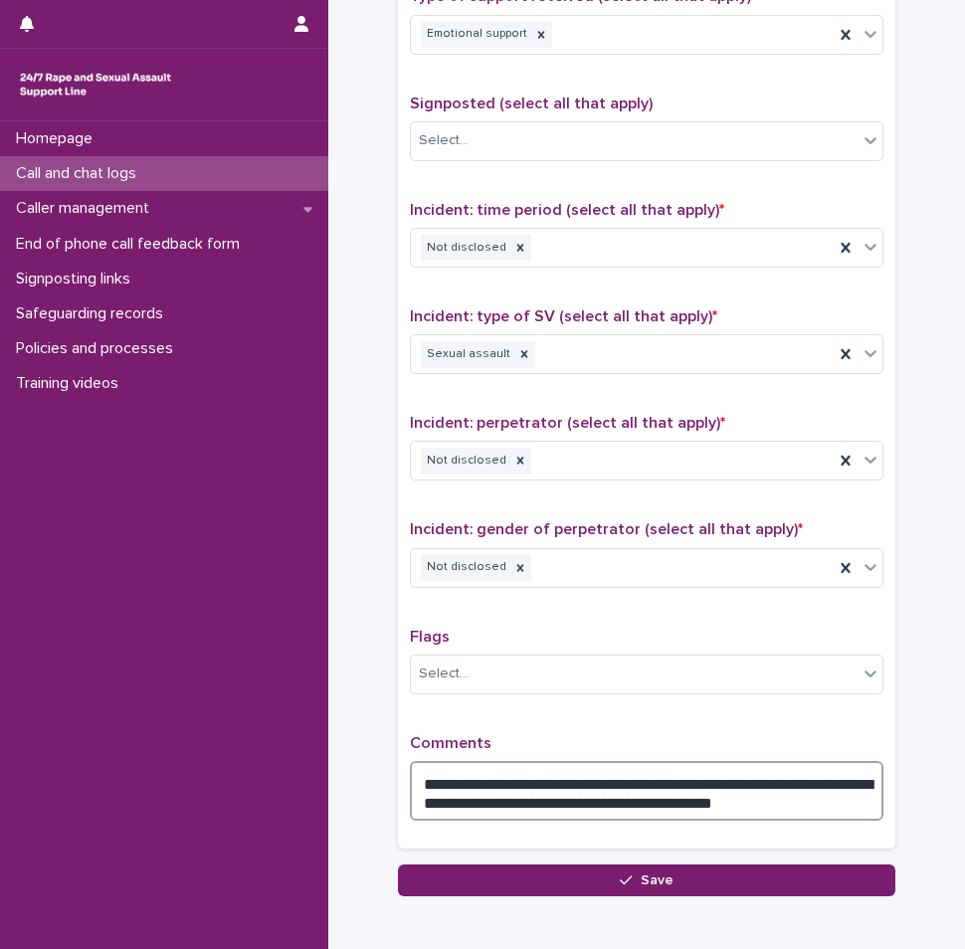
scroll to position [1270, 0]
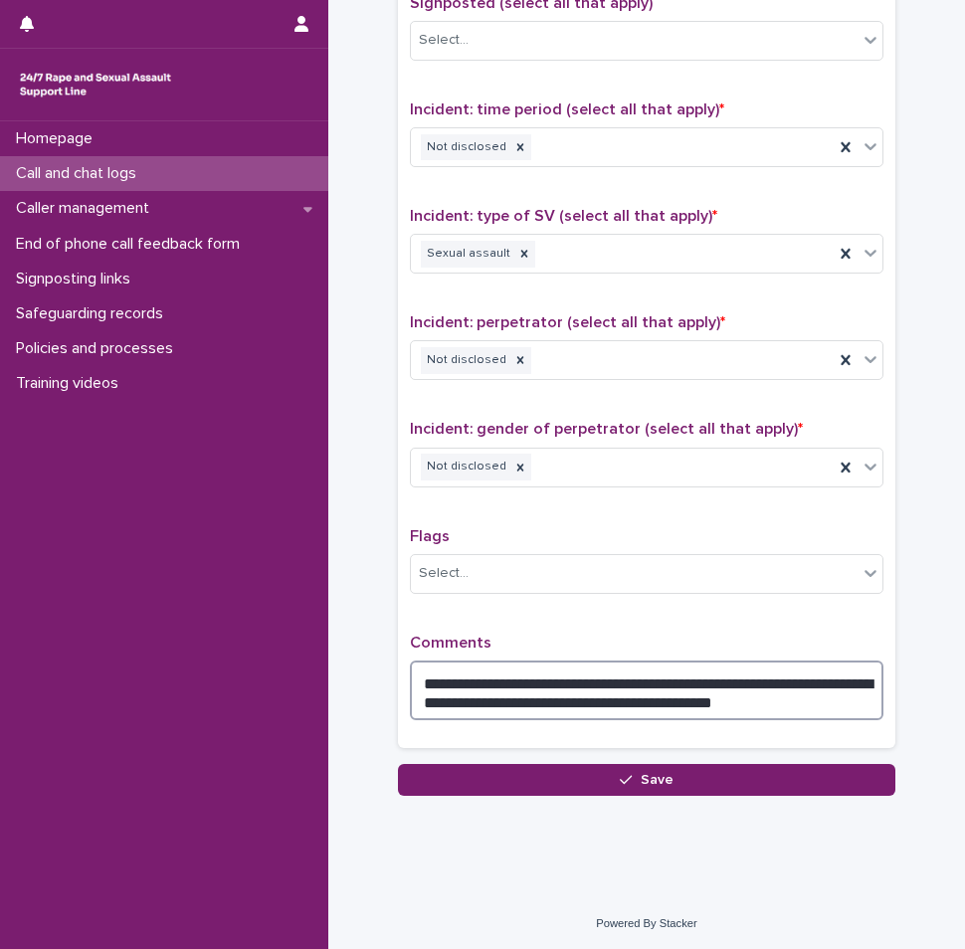
click at [742, 701] on textarea "**********" at bounding box center [647, 691] width 474 height 60
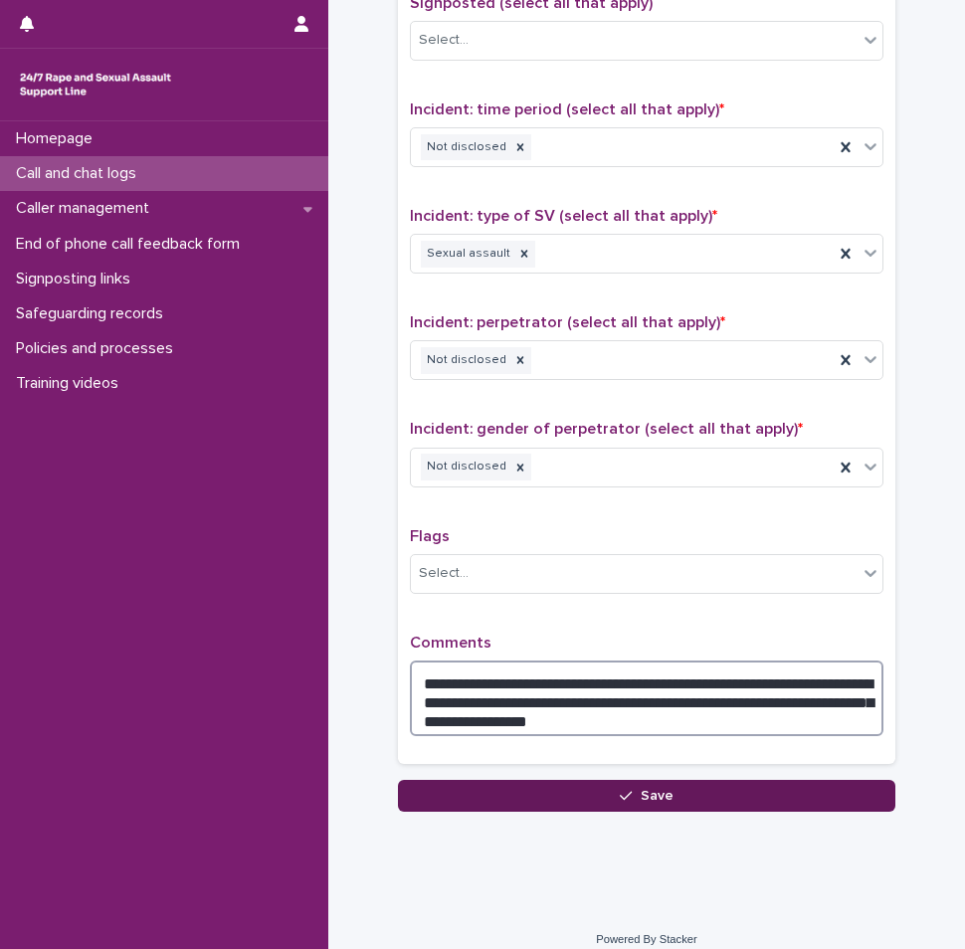
type textarea "**********"
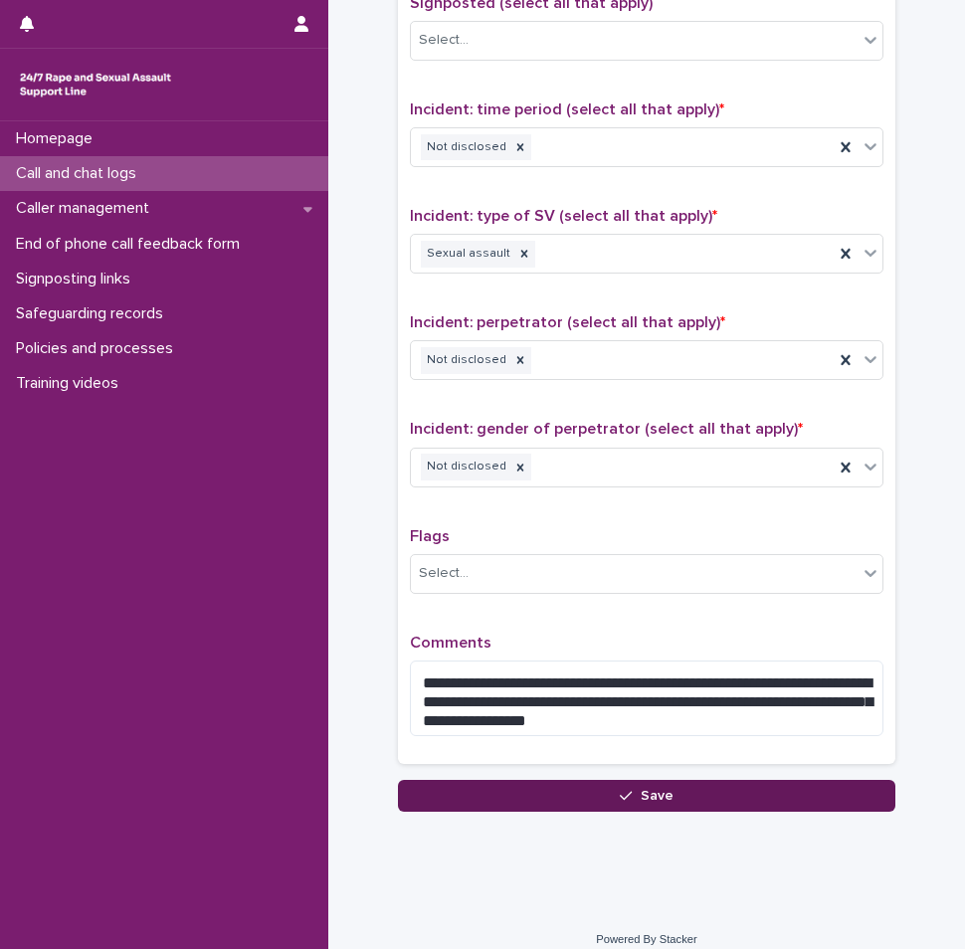
click at [687, 784] on button "Save" at bounding box center [647, 796] width 498 height 32
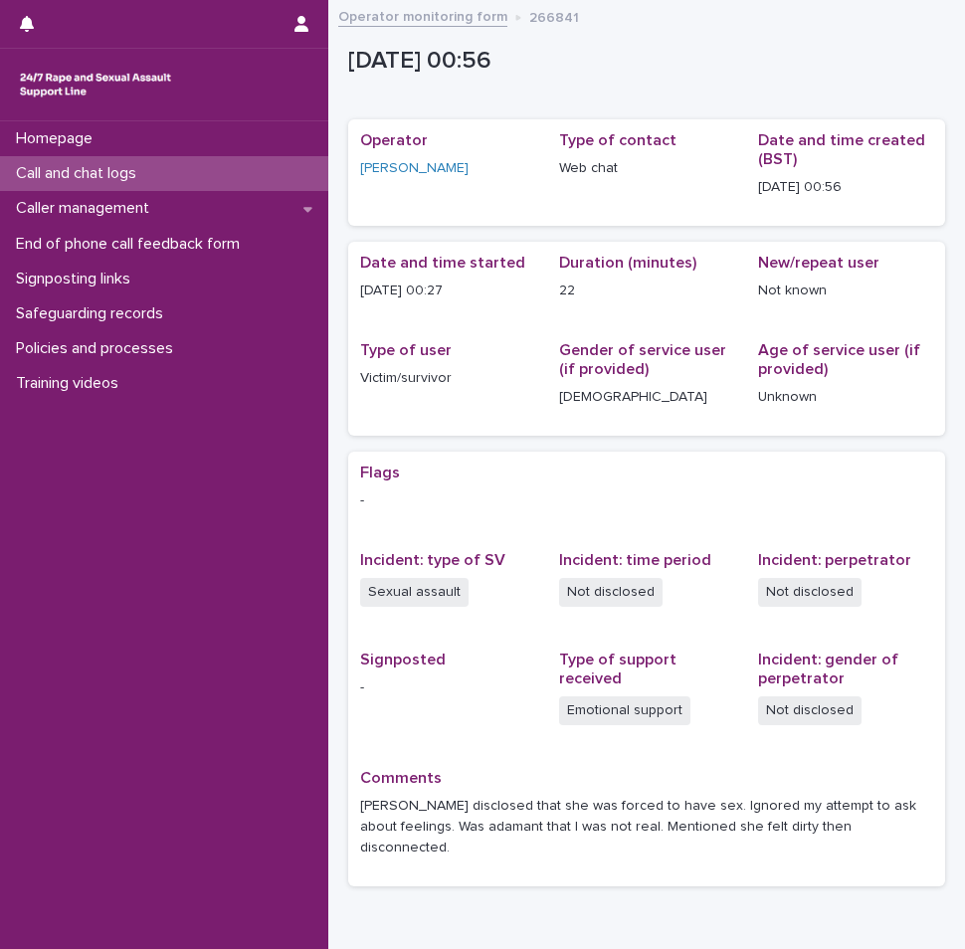
click at [141, 173] on p "Call and chat logs" at bounding box center [80, 173] width 144 height 19
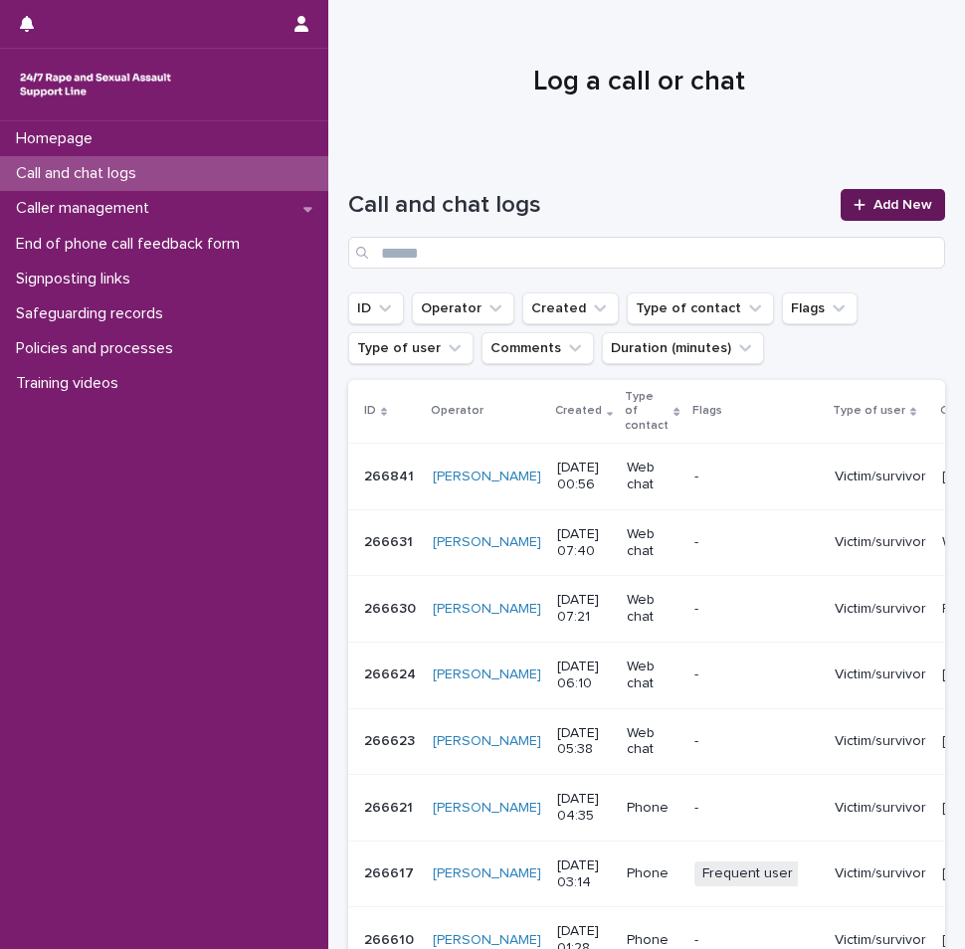
click at [854, 201] on div at bounding box center [864, 205] width 20 height 14
